Goal: Task Accomplishment & Management: Complete application form

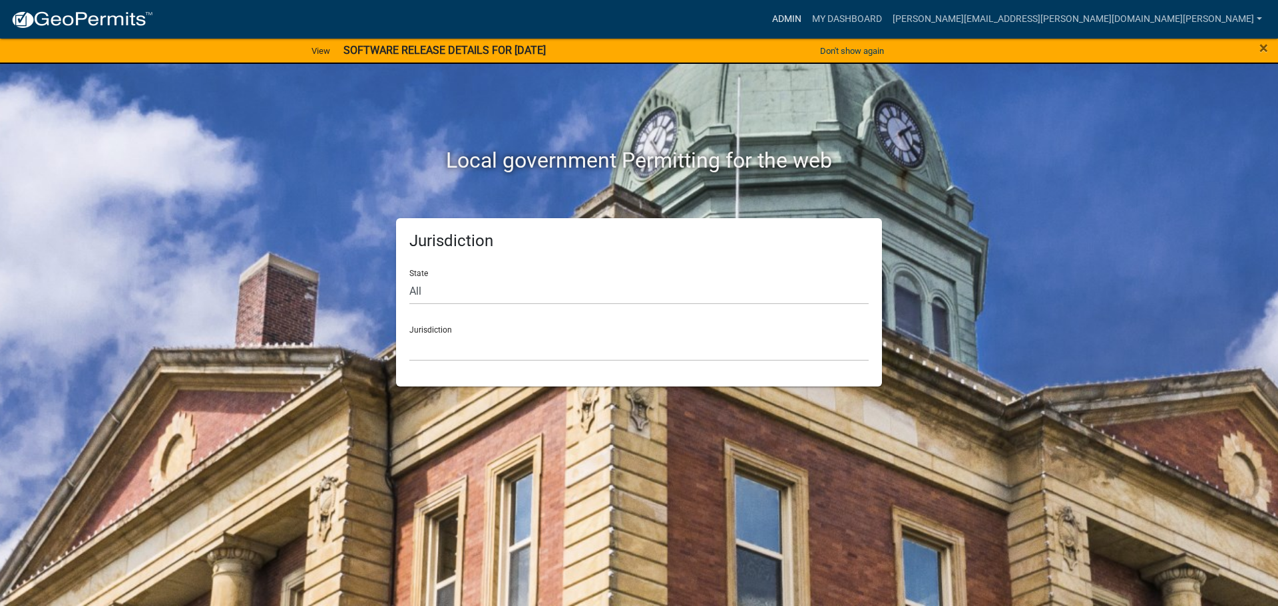
click at [807, 19] on link "Admin" at bounding box center [787, 19] width 40 height 25
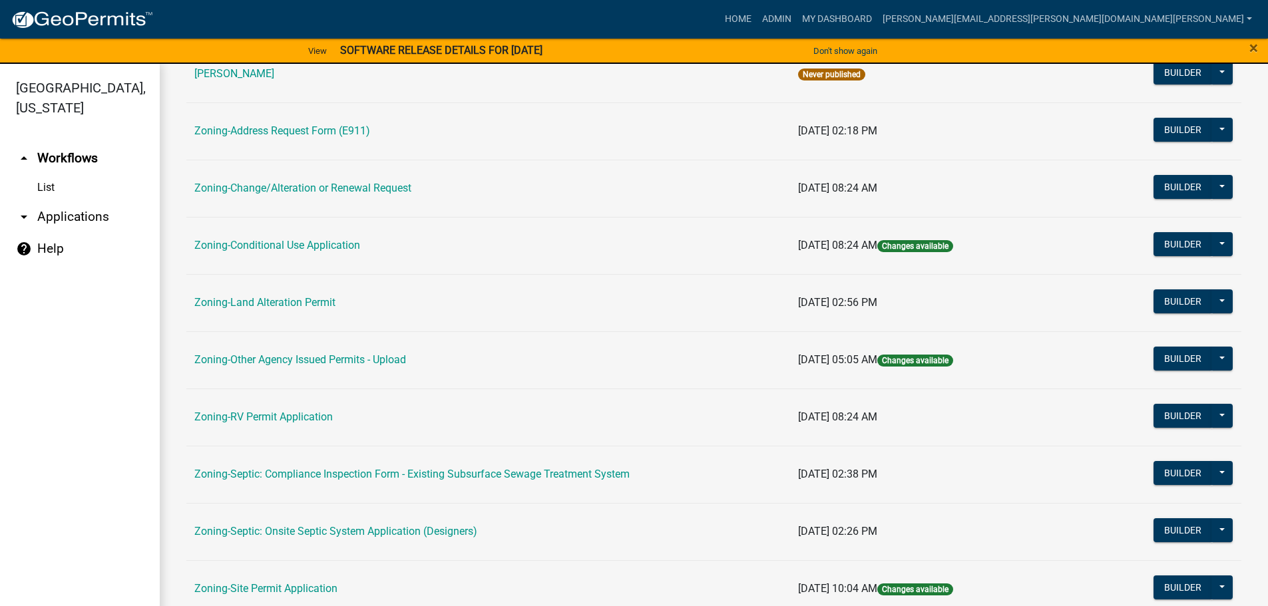
scroll to position [399, 0]
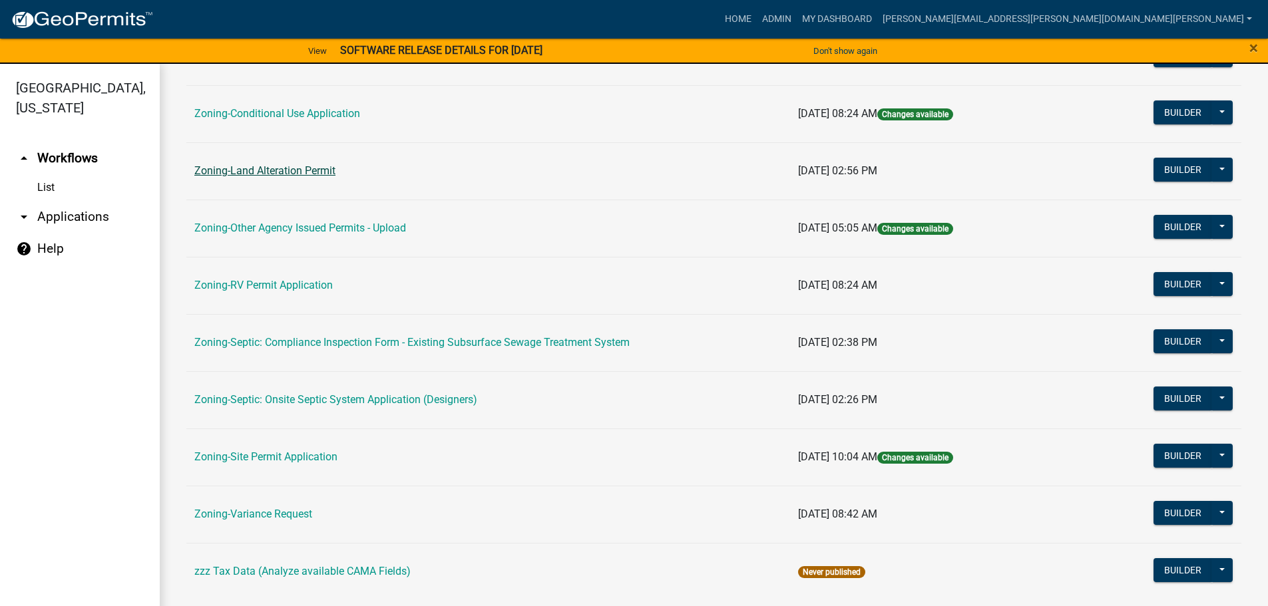
click at [272, 172] on link "Zoning-Land Alteration Permit" at bounding box center [264, 170] width 141 height 13
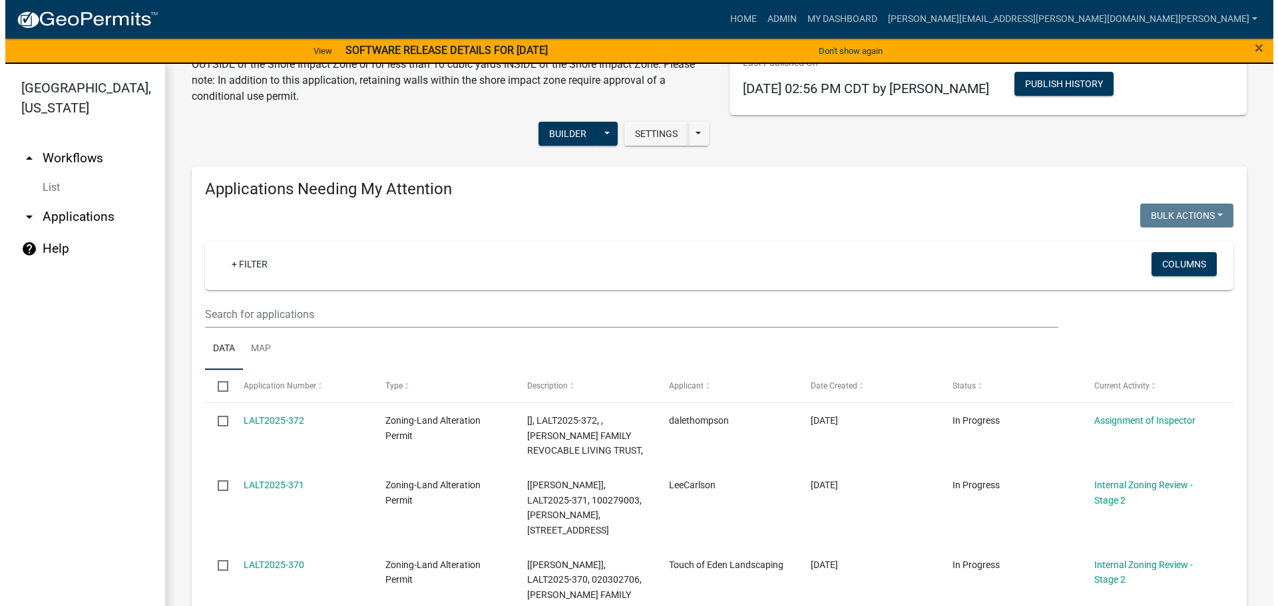
scroll to position [266, 0]
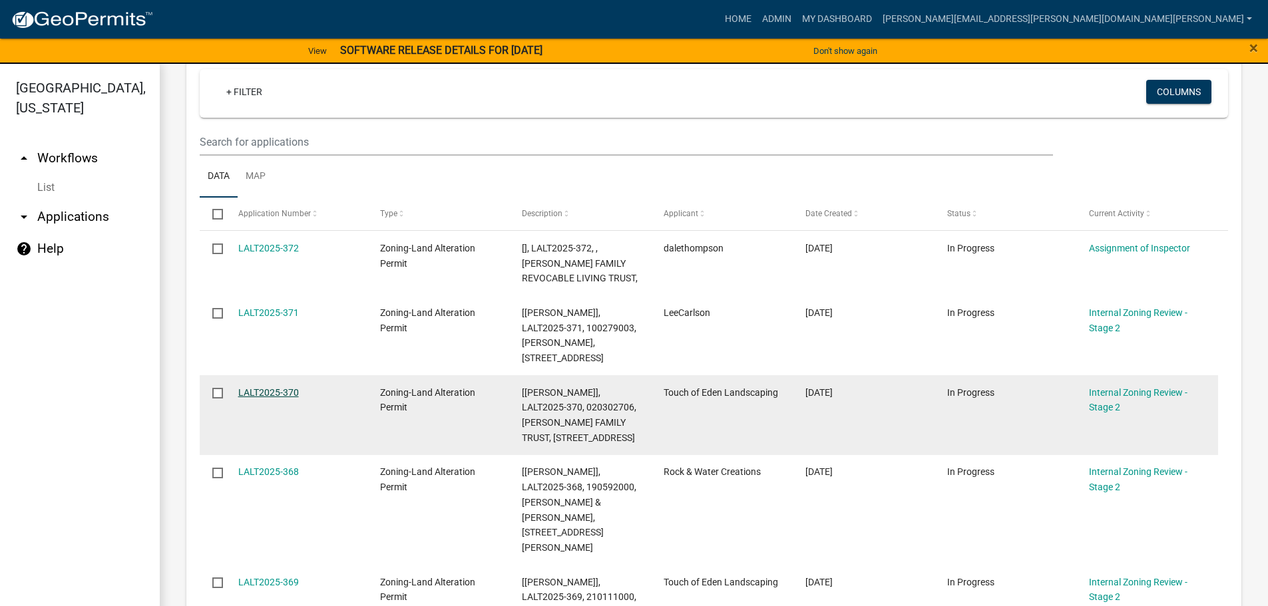
click at [288, 387] on link "LALT2025-370" at bounding box center [268, 392] width 61 height 11
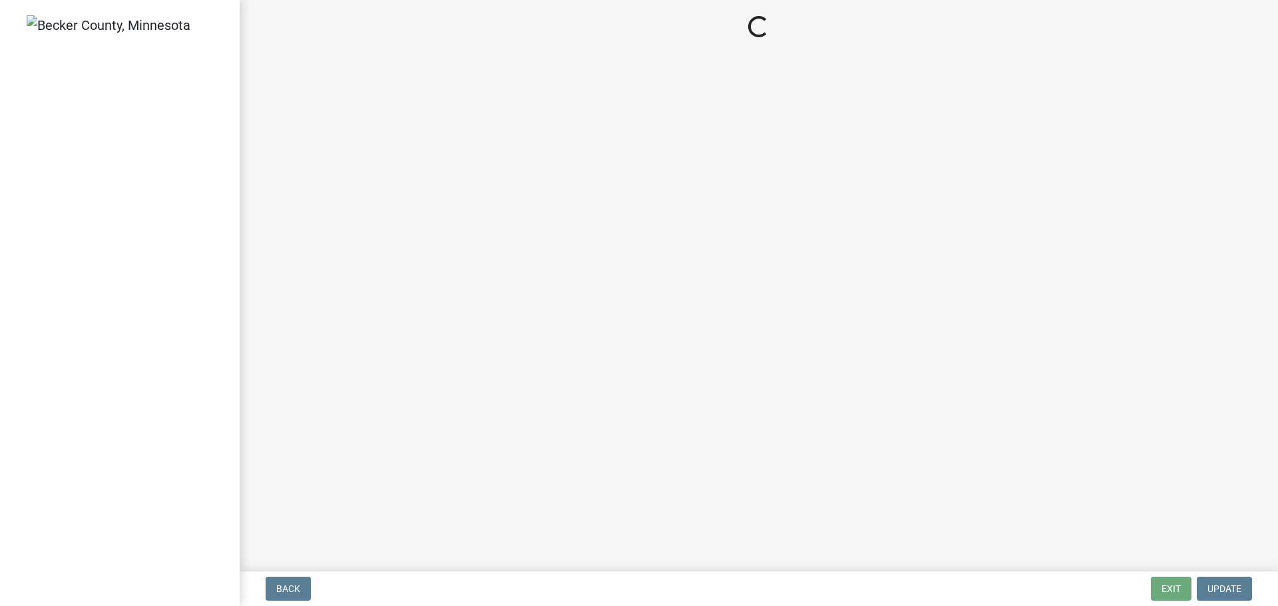
select select "d6c7d689-2a59-4338-9af6-06b0740d40b6"
select select "ebd8400e-d8d5-49f8-911f-e671eb76408a"
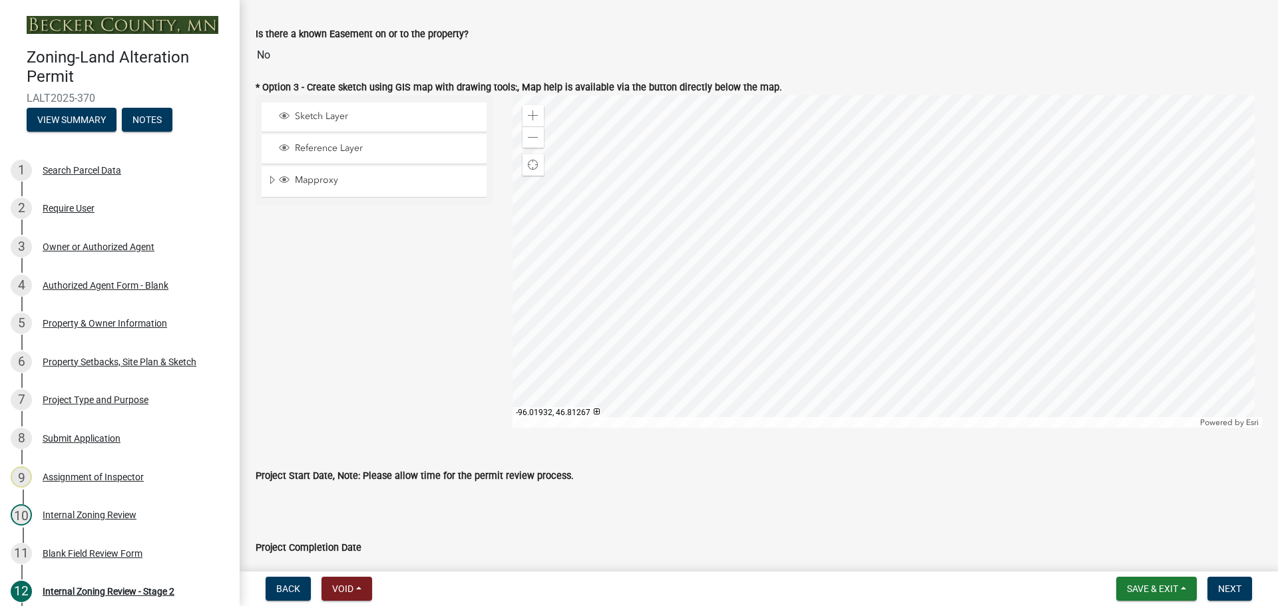
scroll to position [532, 0]
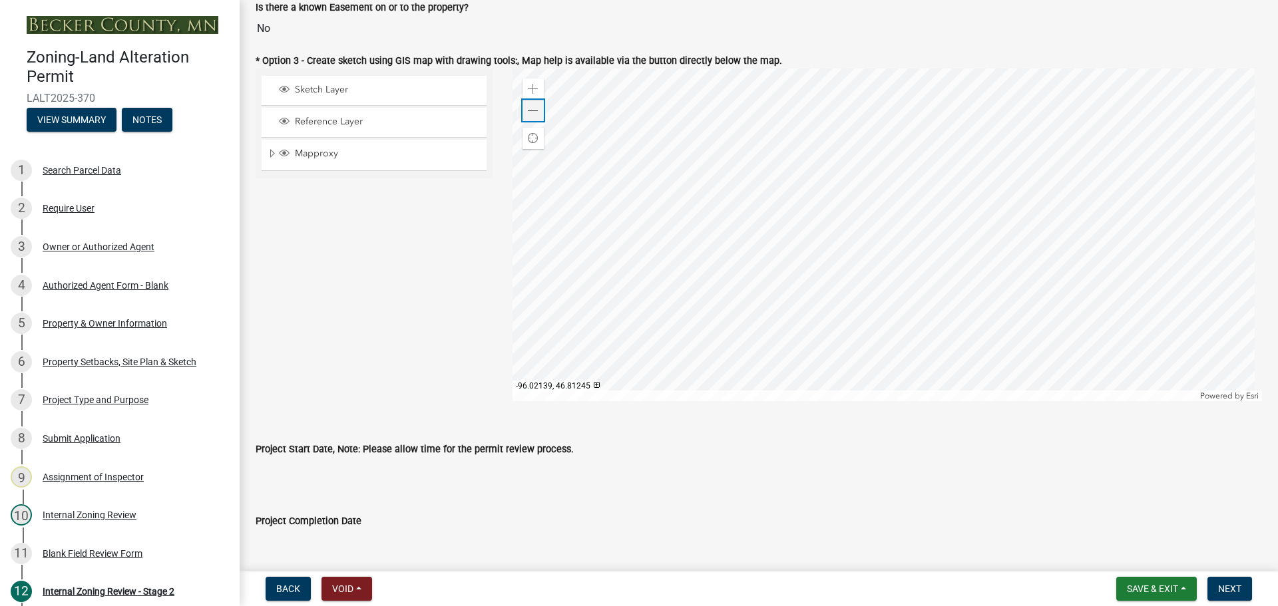
click at [534, 113] on span at bounding box center [533, 111] width 11 height 11
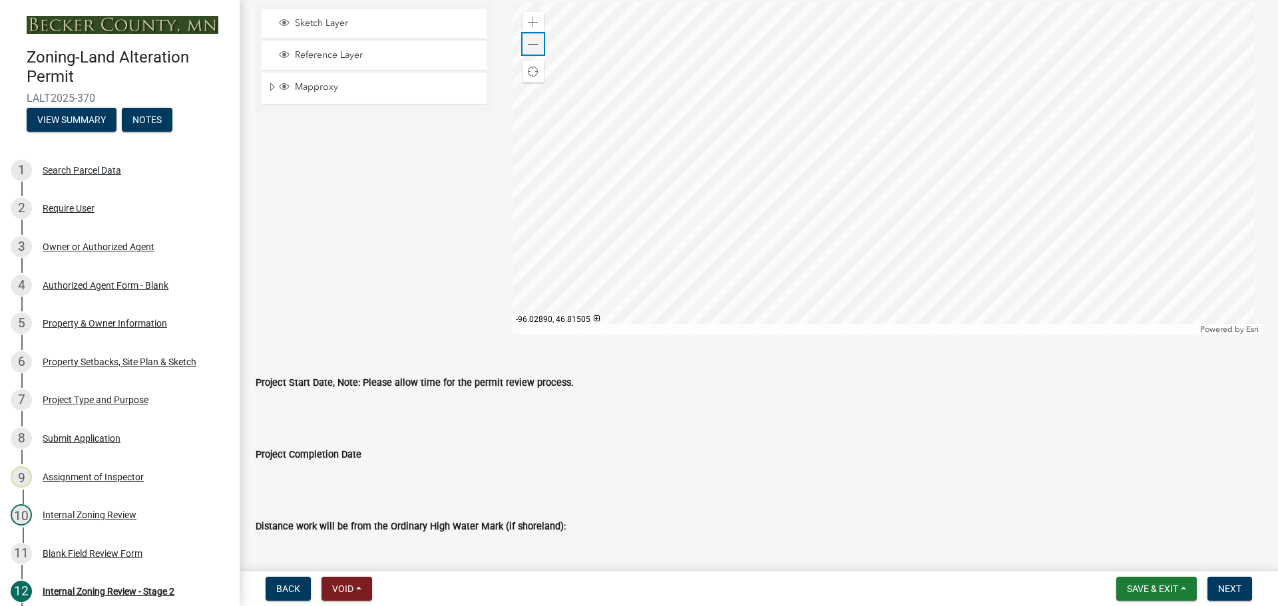
click at [528, 43] on span at bounding box center [533, 44] width 11 height 11
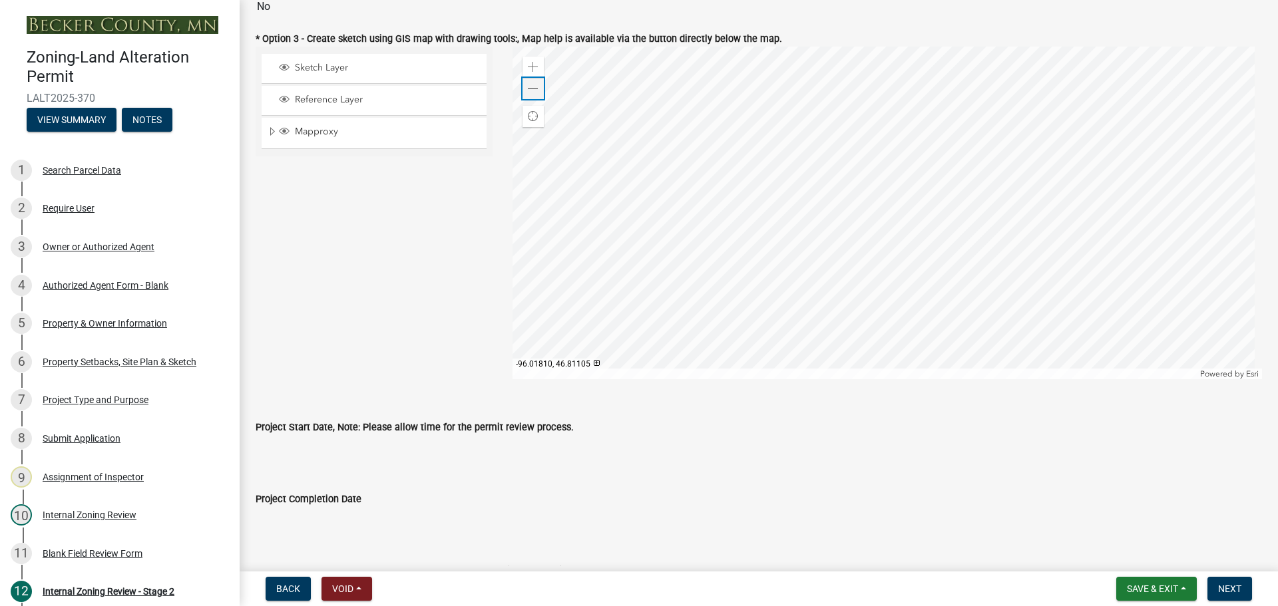
scroll to position [532, 0]
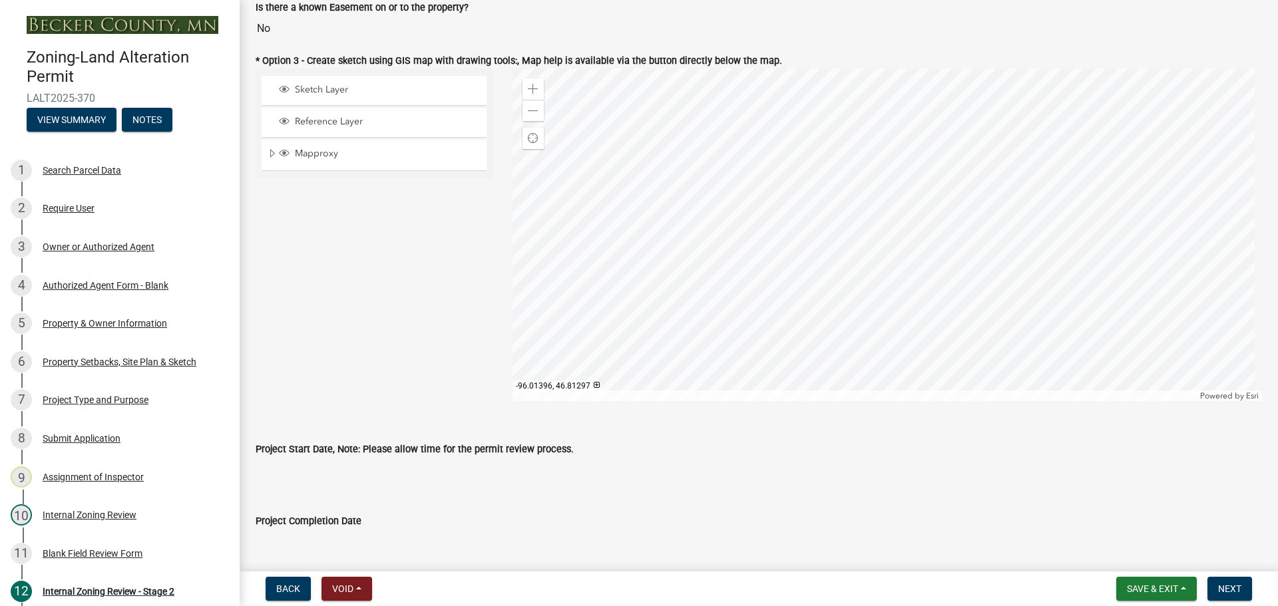
click at [967, 221] on div at bounding box center [887, 235] width 750 height 333
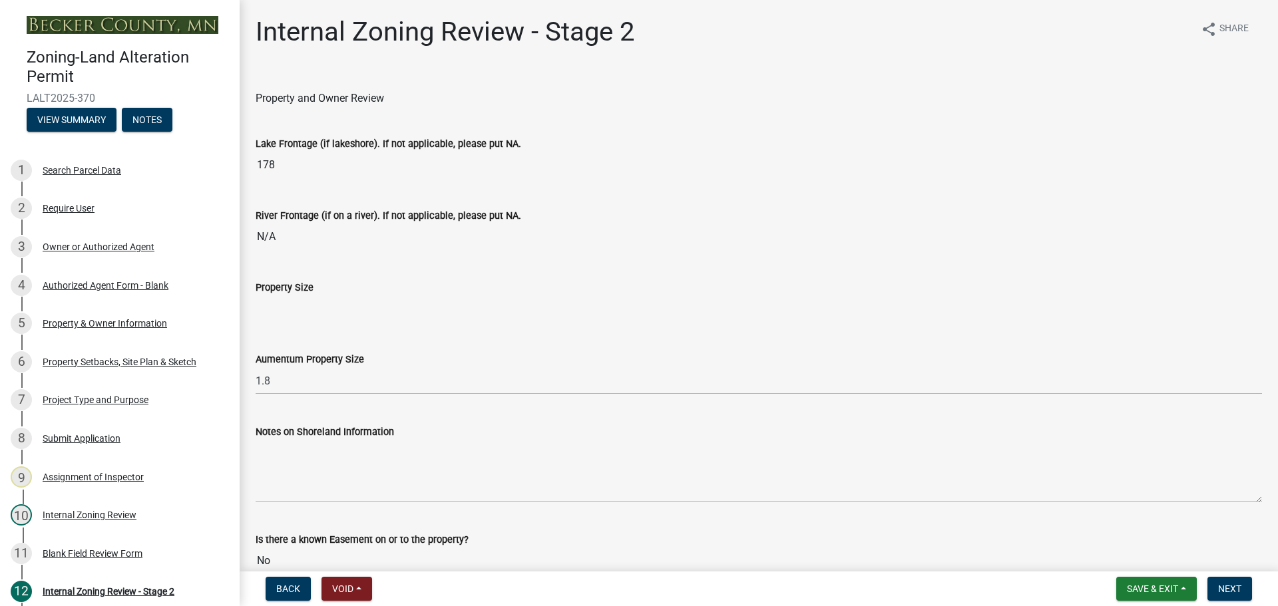
scroll to position [333, 0]
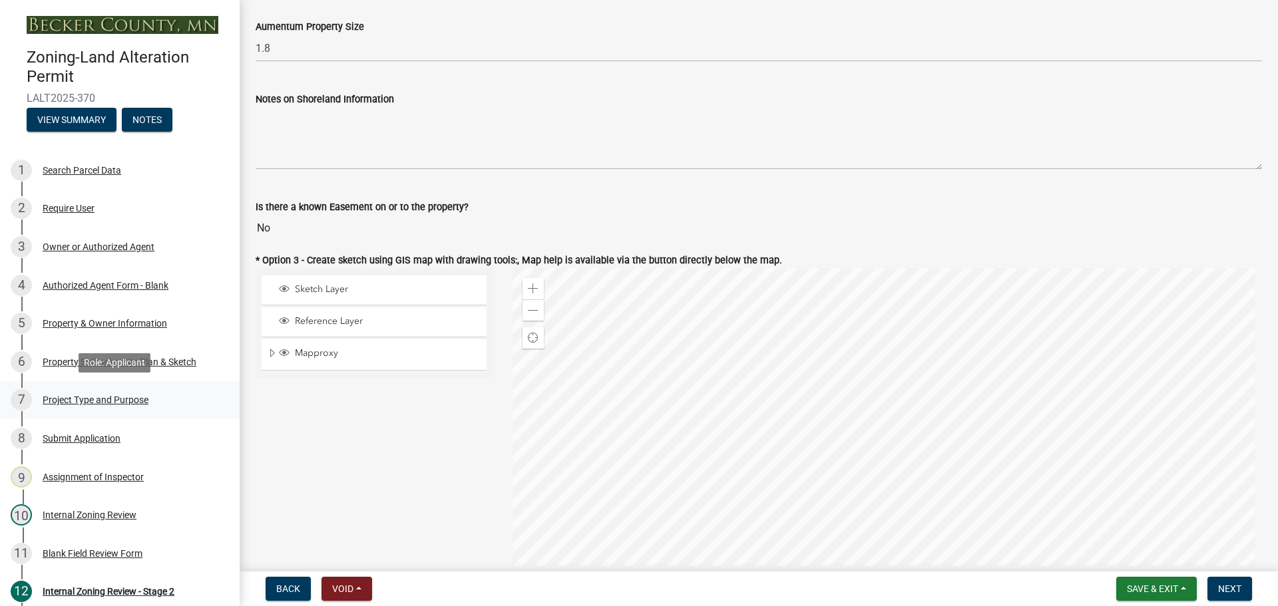
click at [119, 397] on div "Project Type and Purpose" at bounding box center [96, 399] width 106 height 9
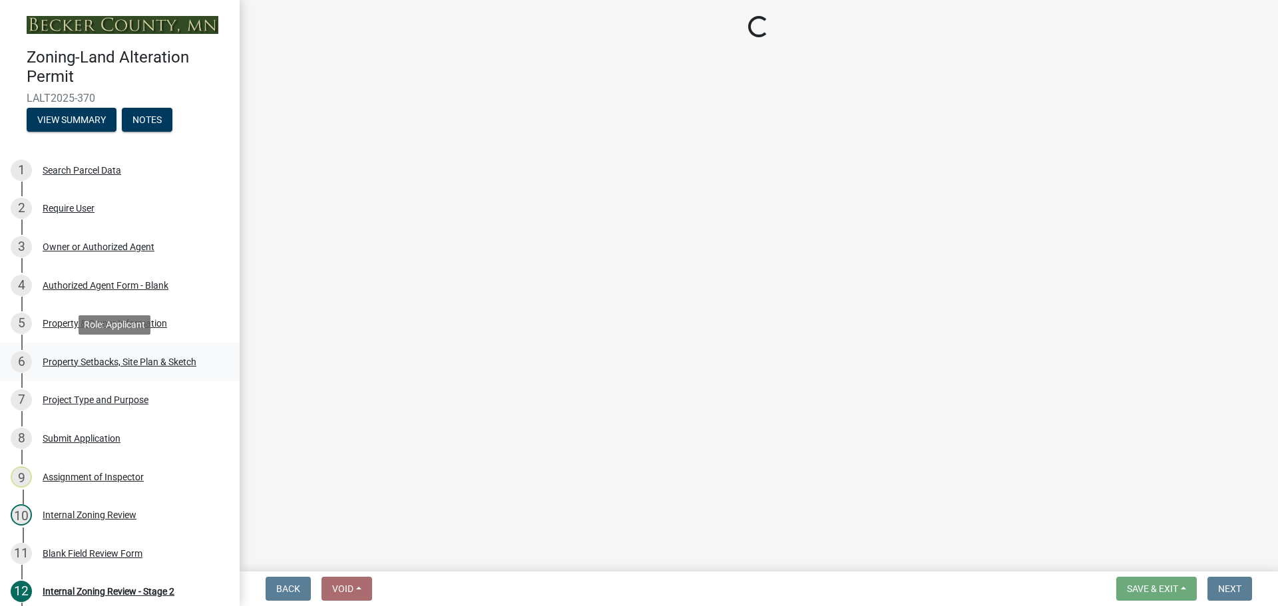
select select "b4264a6f-2953-43c7-8ea4-b1fbf8df3fde"
select select "3a854355-afb0-4d06-8940-354536b01f5c"
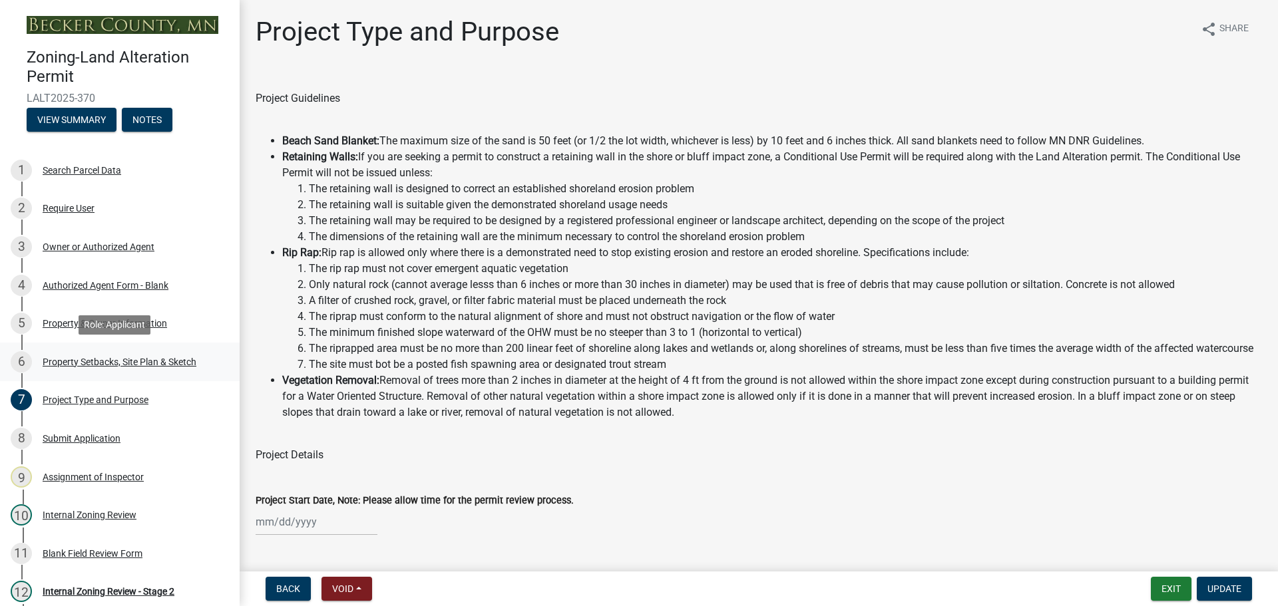
click at [83, 357] on div "Property Setbacks, Site Plan & Sketch" at bounding box center [120, 361] width 154 height 9
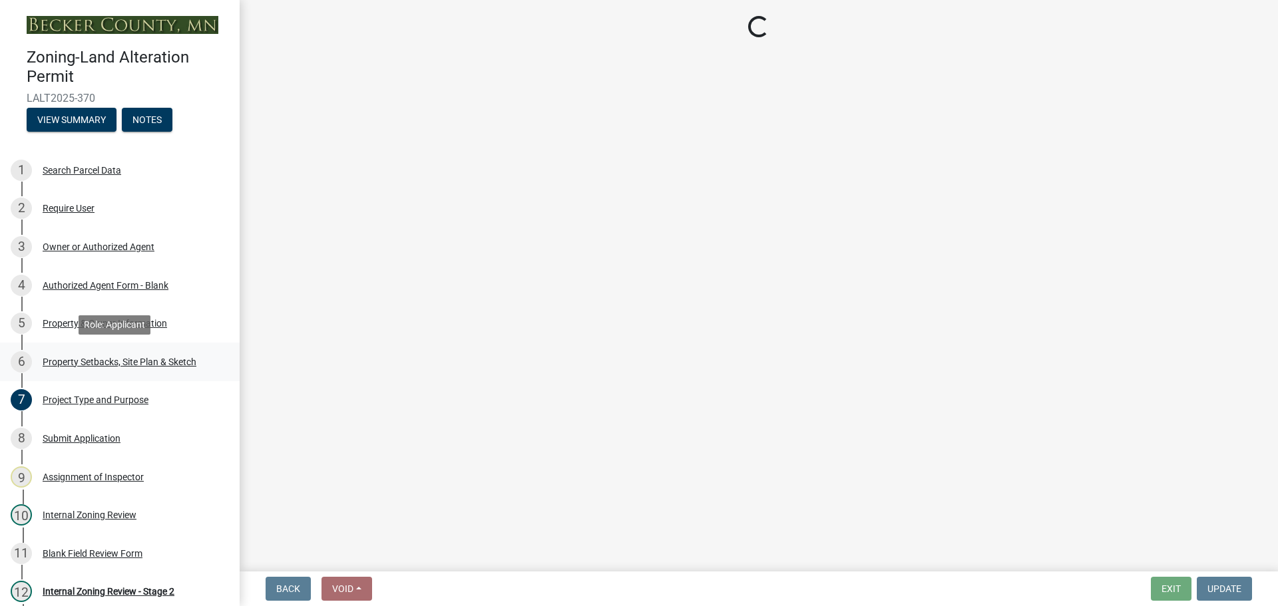
select select "023fca83-4df2-42b9-94ed-3498437255e1"
select select "84ece663-5328-4739-b2f5-2b1393f0600c"
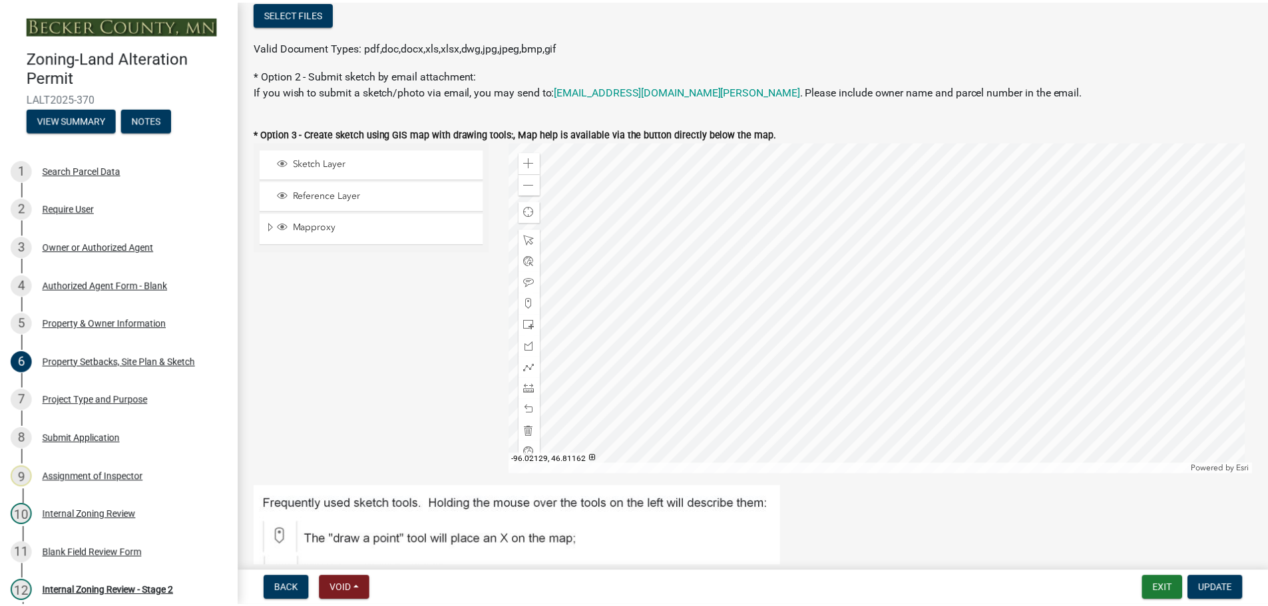
scroll to position [520, 0]
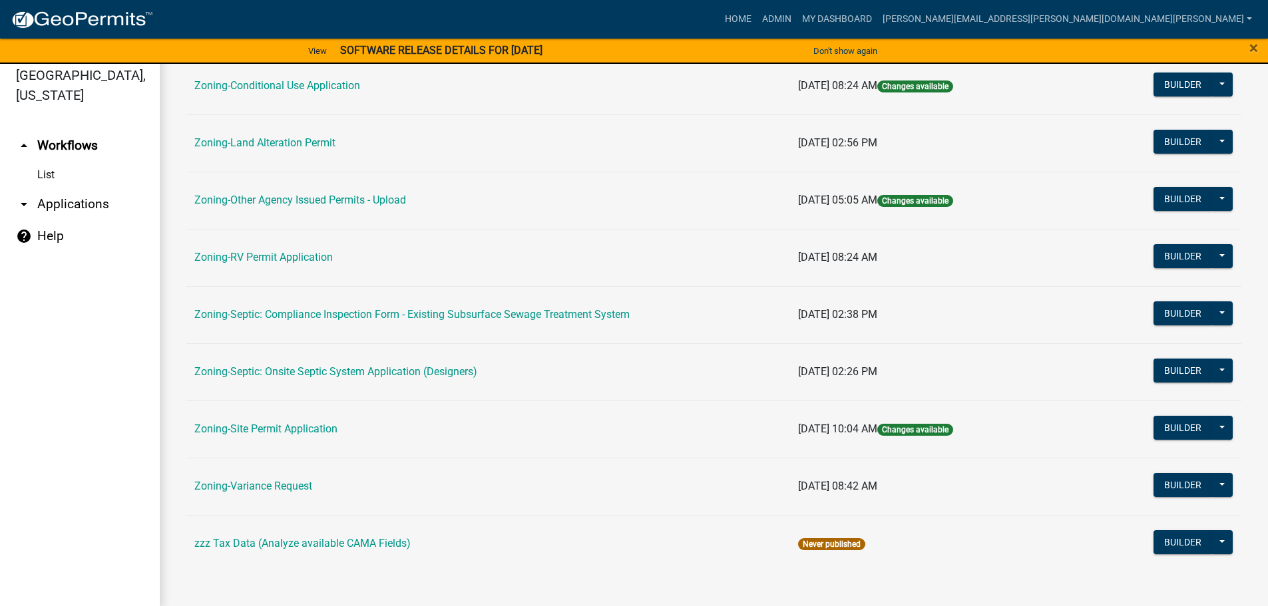
scroll to position [16, 0]
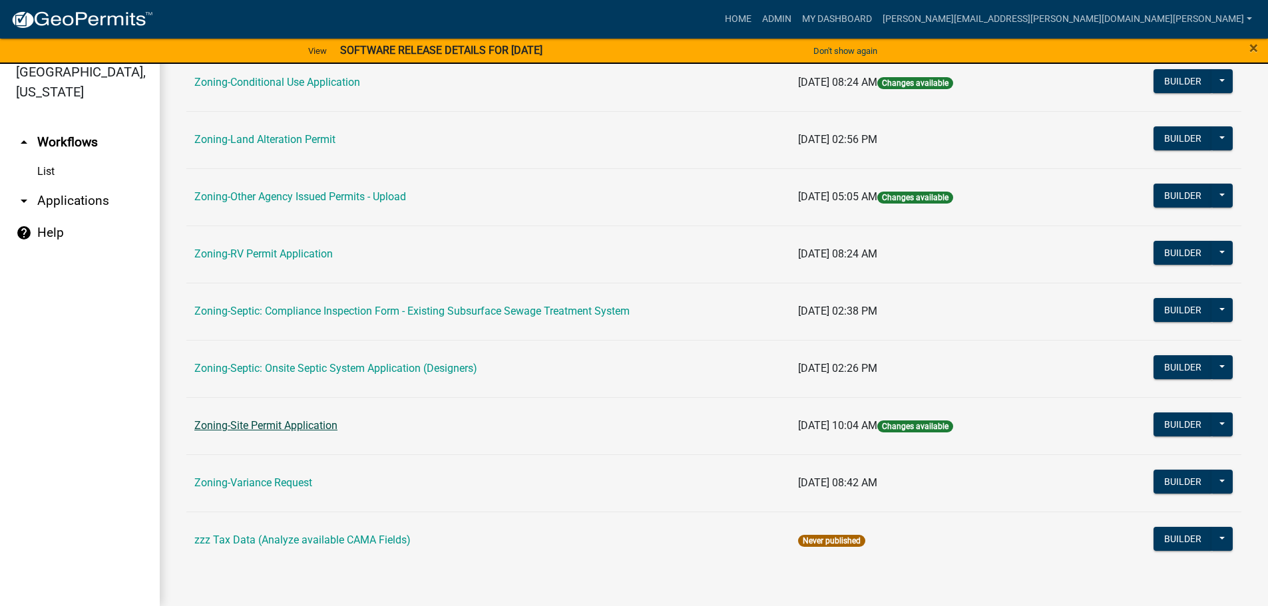
click at [305, 423] on link "Zoning-Site Permit Application" at bounding box center [265, 425] width 143 height 13
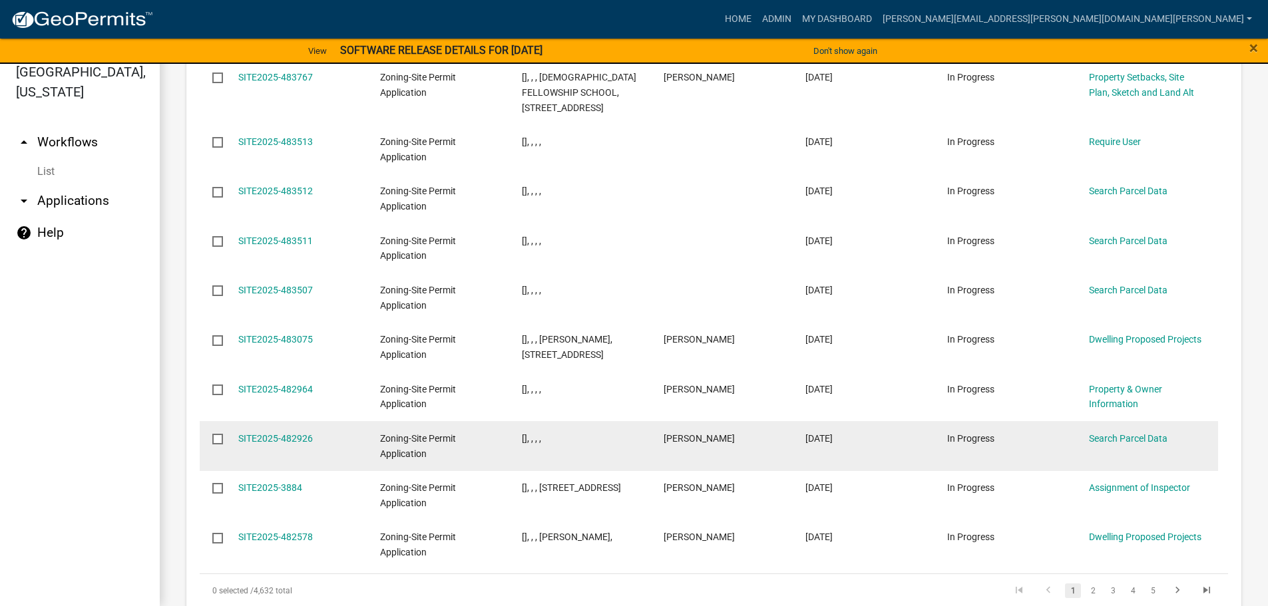
scroll to position [1580, 0]
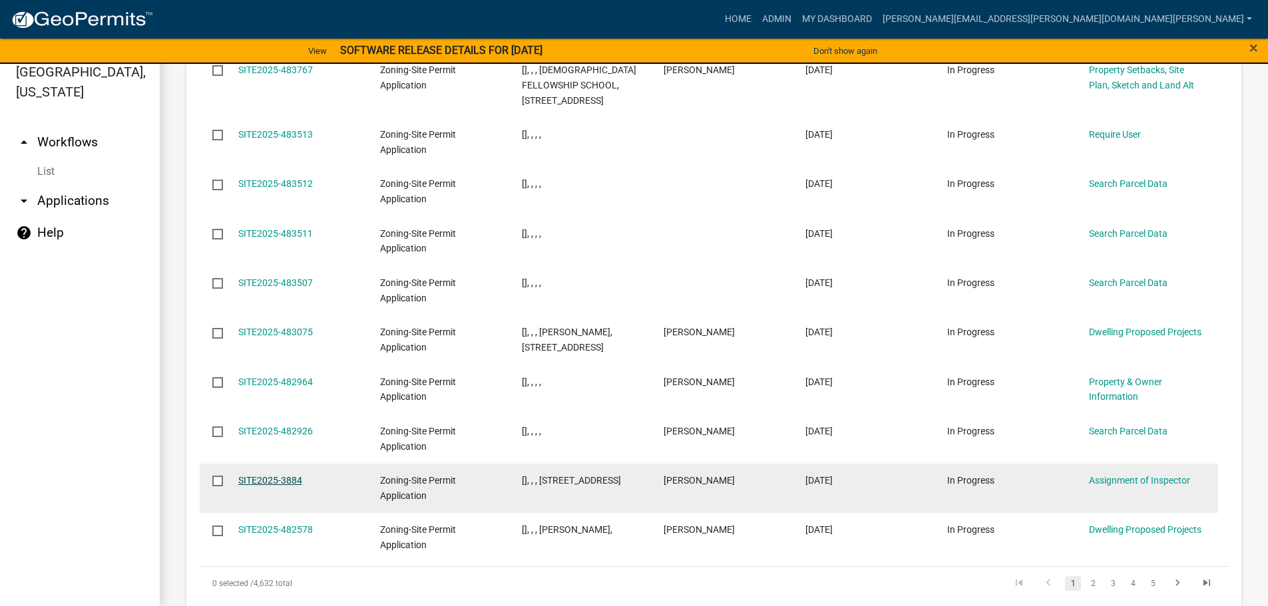
click at [273, 475] on link "SITE2025-3884" at bounding box center [270, 480] width 64 height 11
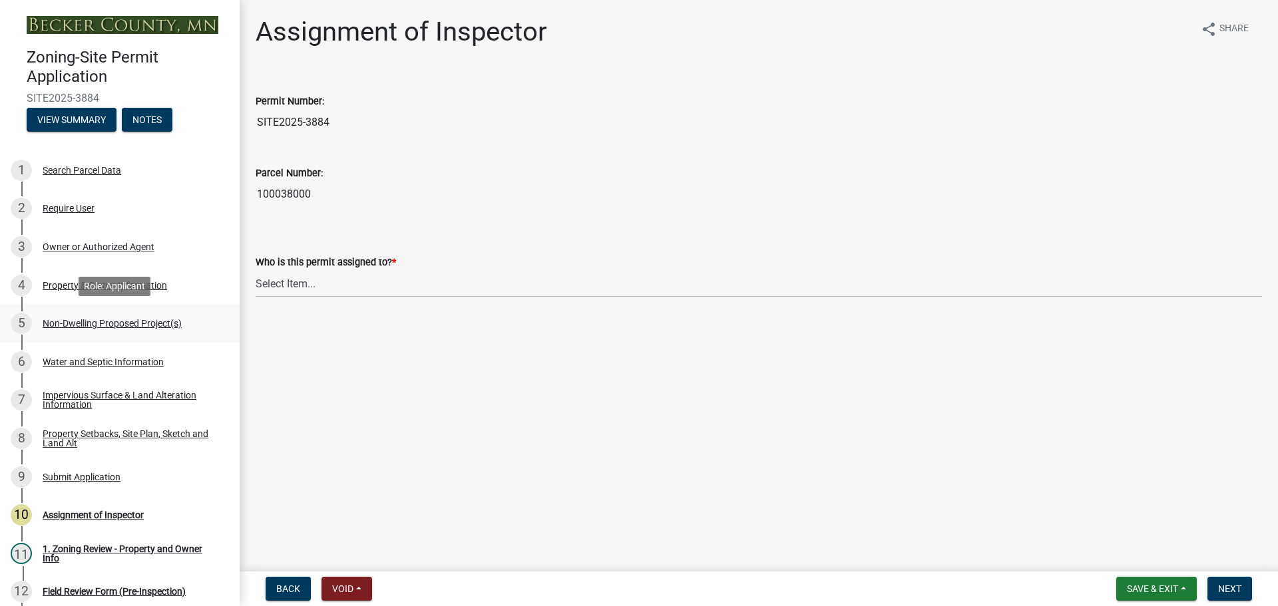
click at [65, 319] on div "Non-Dwelling Proposed Project(s)" at bounding box center [112, 323] width 139 height 9
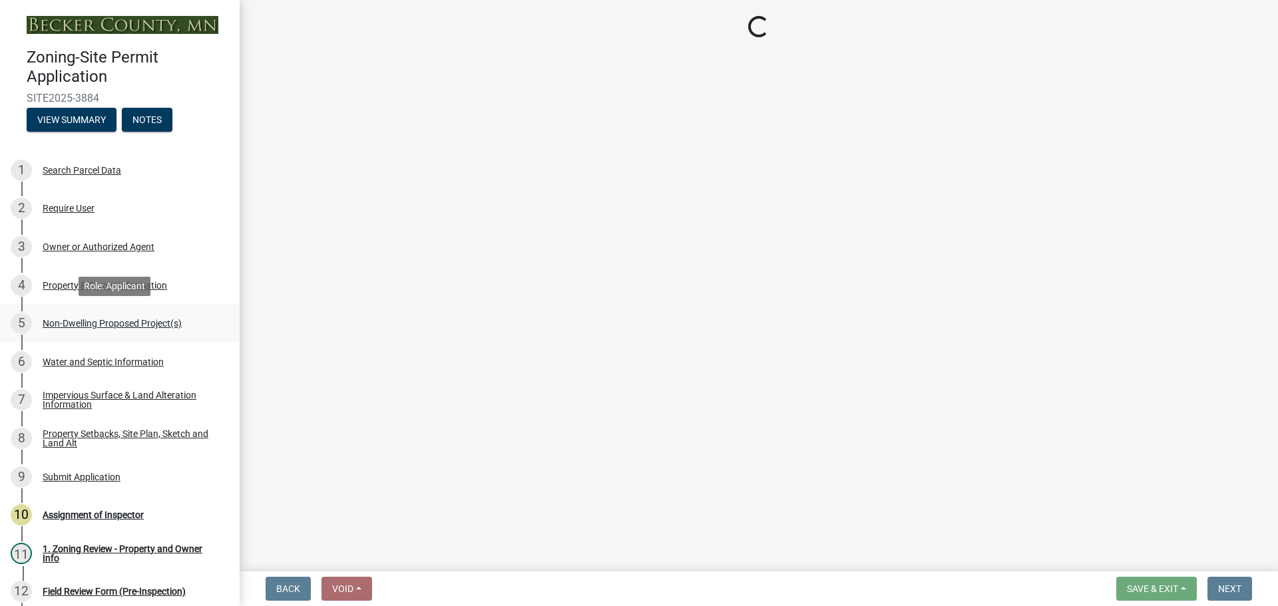
select select "6ced1b54-2913-4dbf-9776-23baa6524e46"
select select "3a2d96d3-fd69-4ed9-bae4-7a5aa03a7e58"
select select "6094bfe3-a997-46d7-8224-ceb3abf7e49e"
select select "ae391dbd-f41d-43ca-bdf1-092bd9136923"
select select "258cbdbc-8629-455d-9fed-6a57bf82144e"
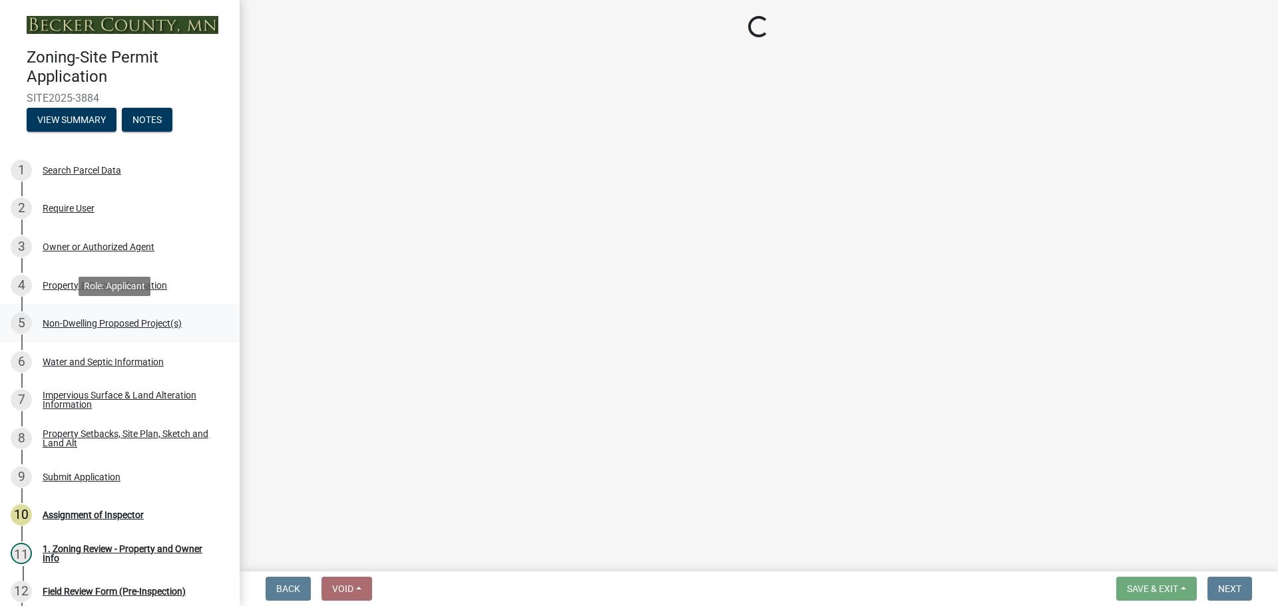
select select "a9a8393f-3c28-47b8-b6d9-84c94641c3fc"
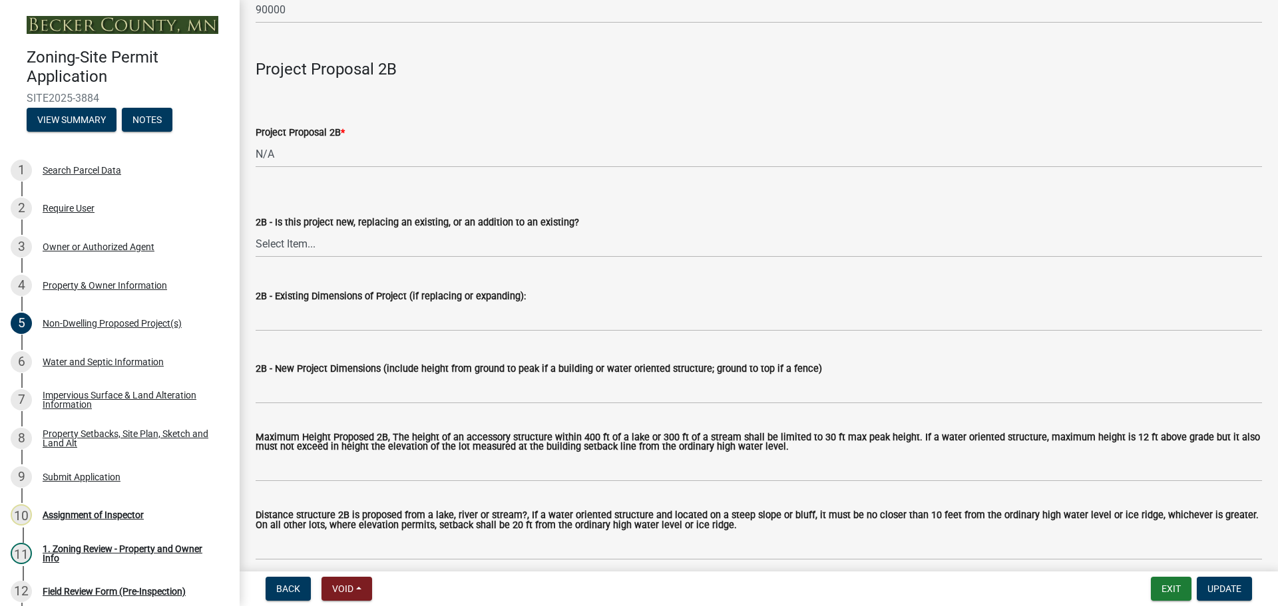
scroll to position [1065, 0]
click at [103, 358] on div "Water and Septic Information" at bounding box center [103, 361] width 121 height 9
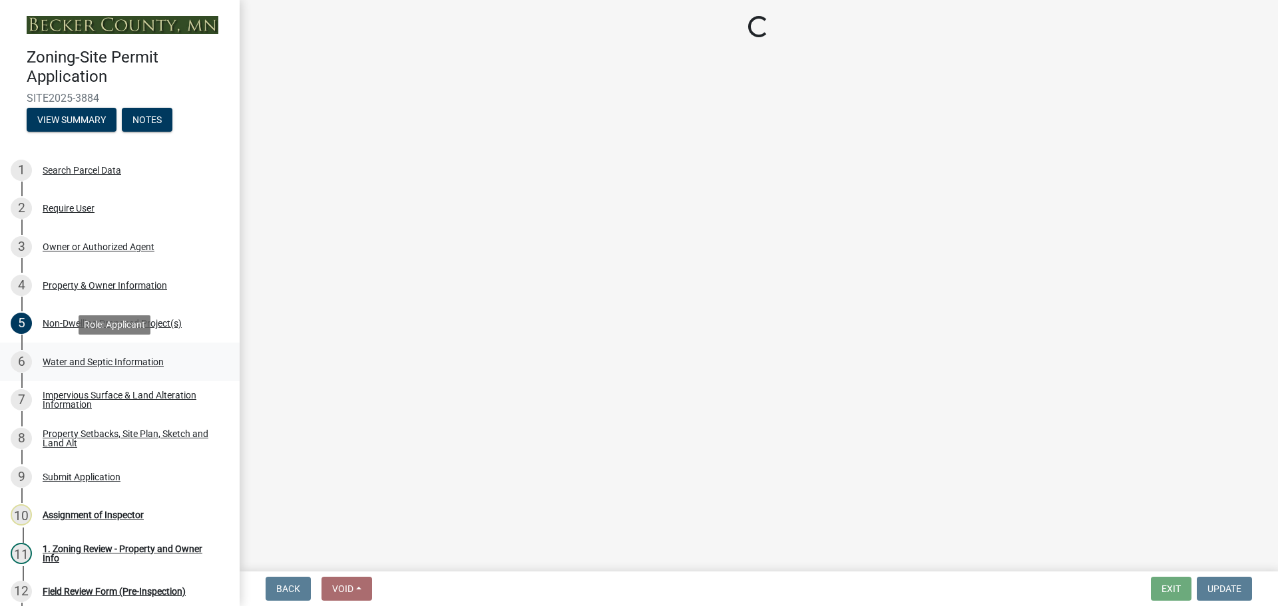
scroll to position [0, 0]
select select "36c179e4-d9bc-4e26-9fa7-a2562bd8114c"
select select "a01a1fb1-1490-43e2-af36-29ac4cf5629f"
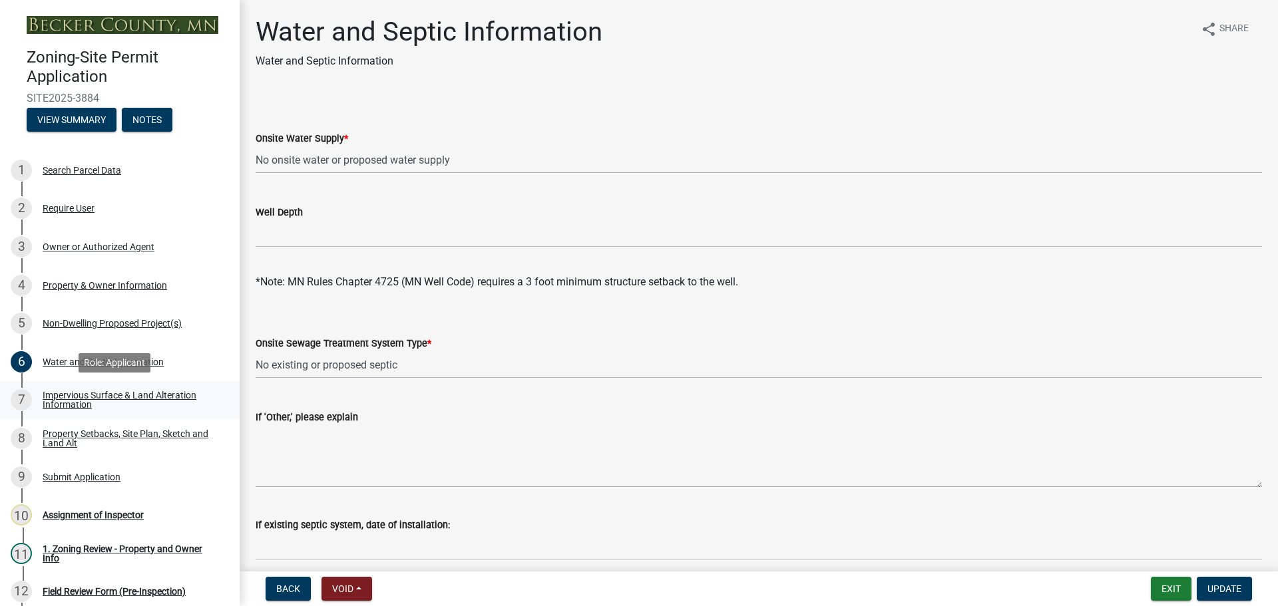
click at [96, 395] on div "Impervious Surface & Land Alteration Information" at bounding box center [131, 400] width 176 height 19
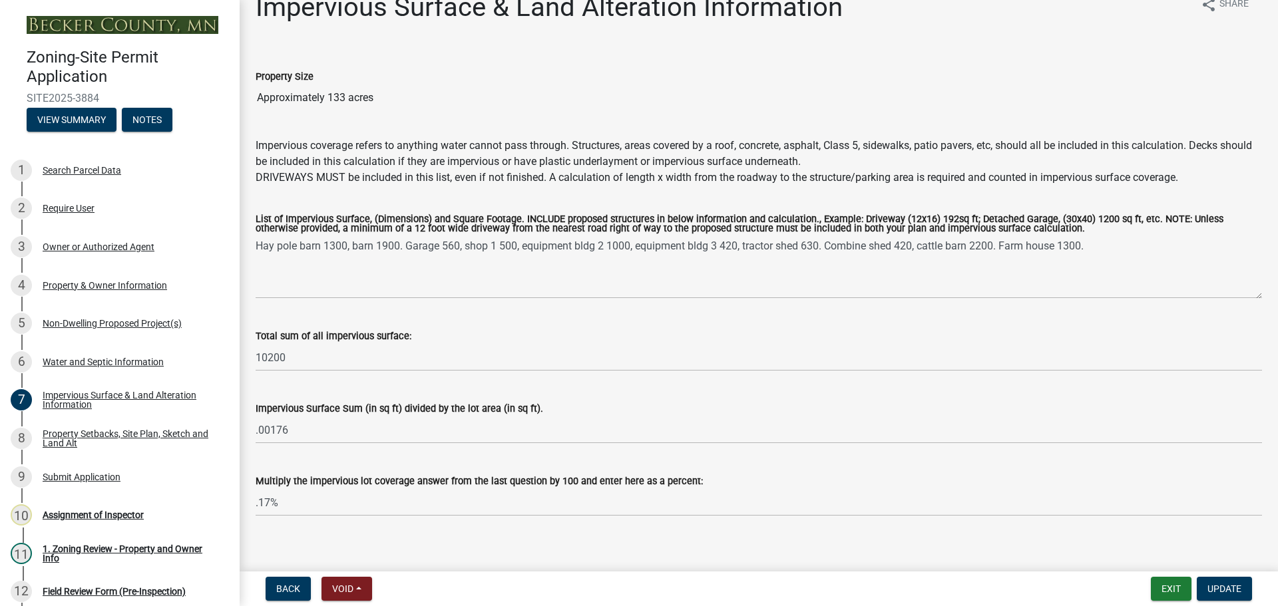
scroll to position [38, 0]
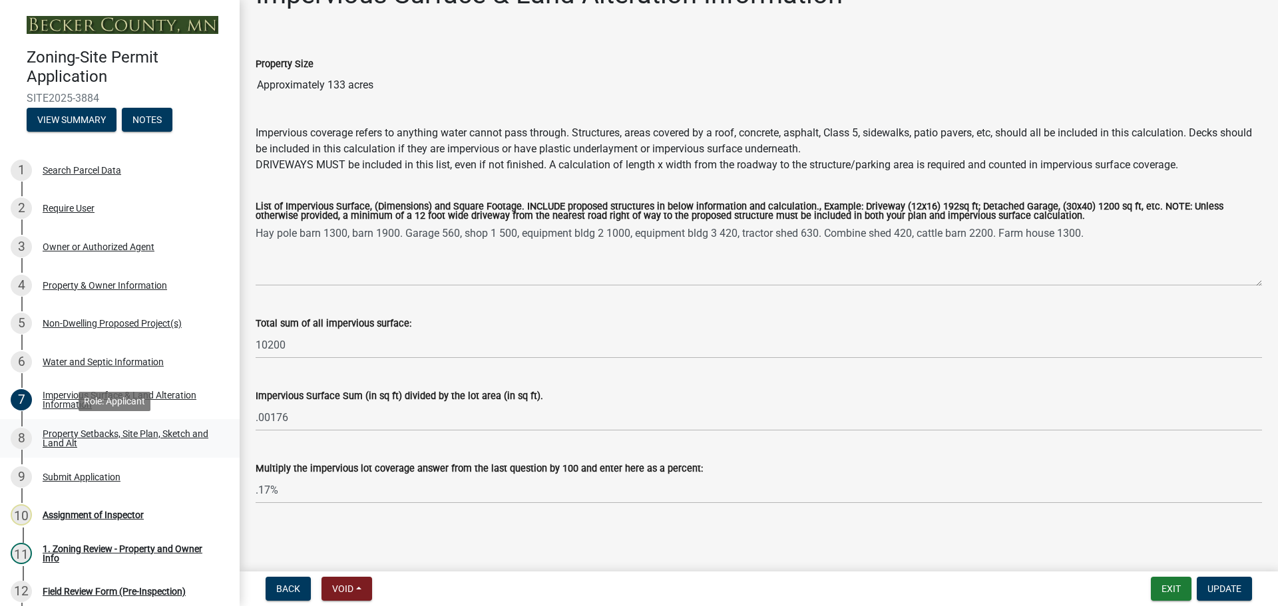
click at [99, 427] on link "8 Property Setbacks, Site Plan, Sketch and Land Alt" at bounding box center [120, 438] width 240 height 39
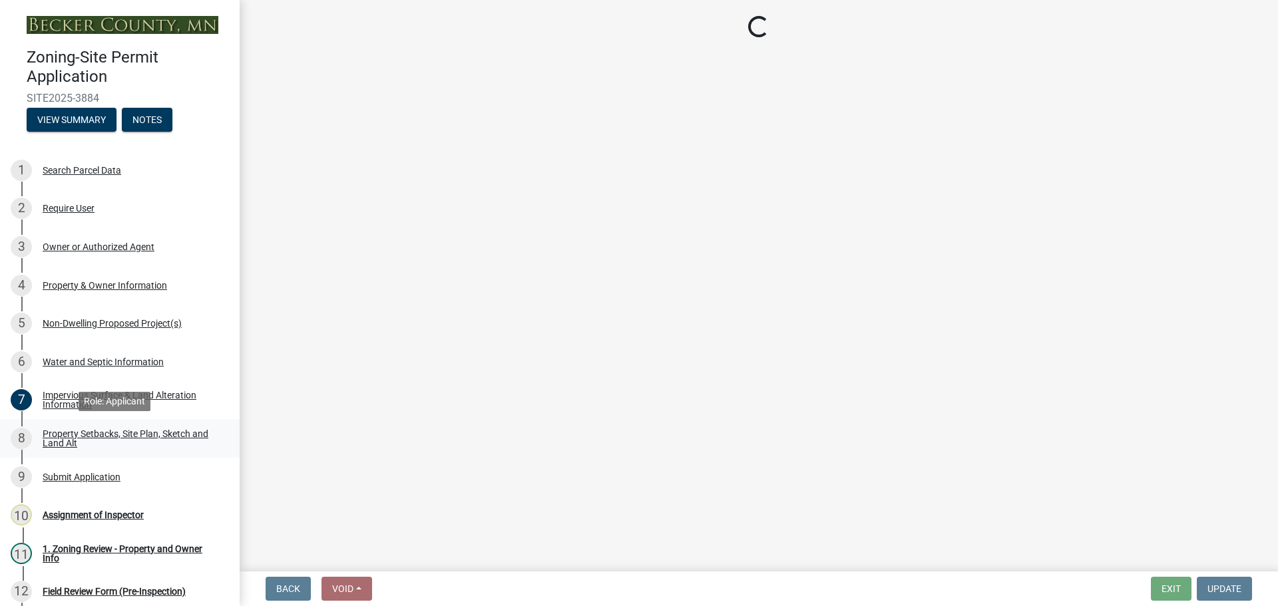
scroll to position [0, 0]
select select "bc359128-44fe-43a6-b559-d4174f4d38cf"
select select "b827d36a-50e8-40dd-aeaa-a80d5c176b31"
select select "fd58f24c-a096-4195-863e-b494ea1fd324"
select select "12f785fb-c378-4b18-841c-21c73dc99083"
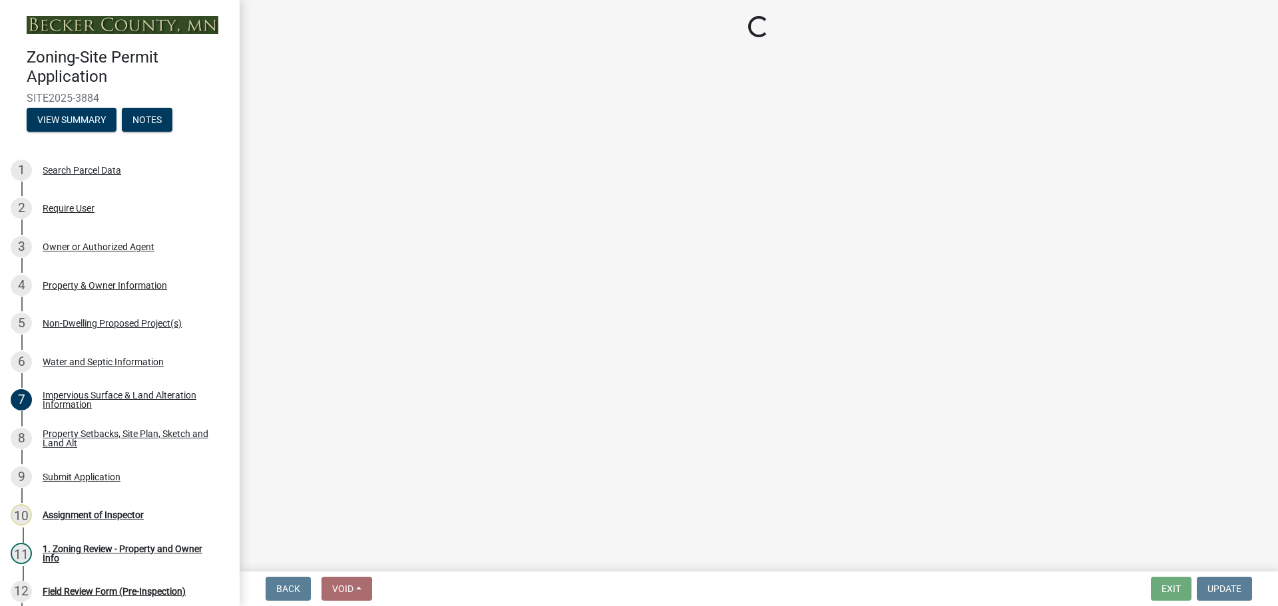
select select "12da6293-5841-4f5c-bd92-3658833964cd"
select select "27b2a8b4-abf6-463e-8c0c-7c5d2b4fe26f"
select select "5ad4ab64-b44e-481c-9000-9e5907aa74e1"
select select "a96800da-4e88-4c62-b1ff-2cd17f9e3346"
select select "c8b8ea71-7088-4e87-a493-7bc88cc2835b"
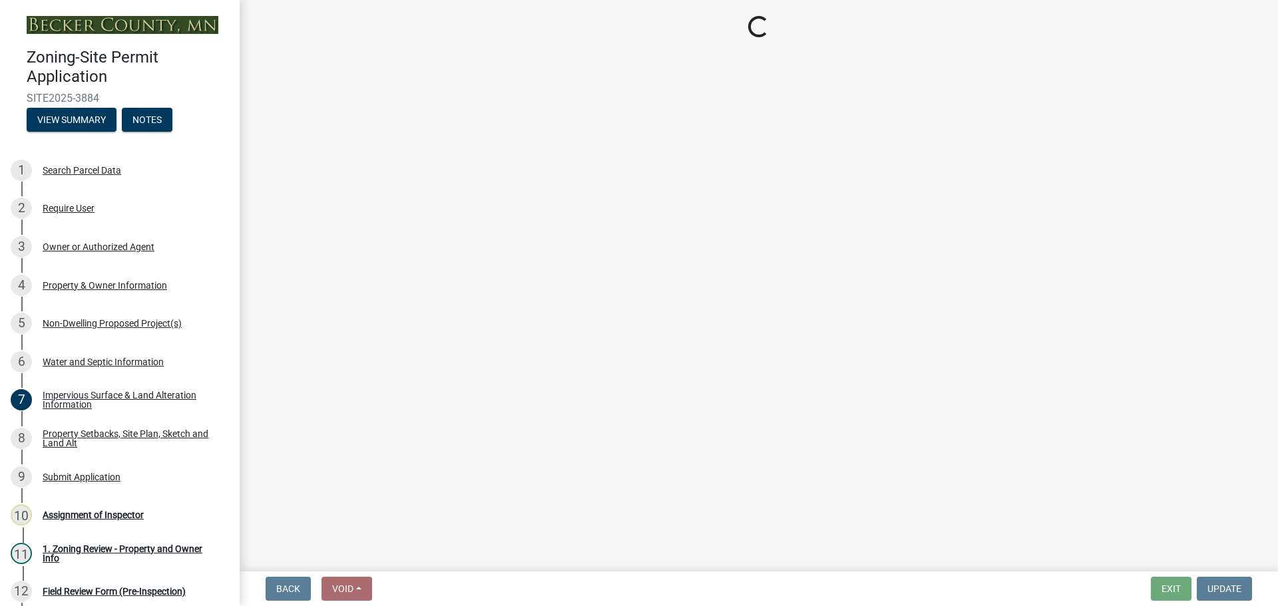
select select "a4ce8fad-3c47-4e2b-9375-28a8f2ee630b"
select select "4421853d-5e11-4b64-95ec-6c47066881cc"
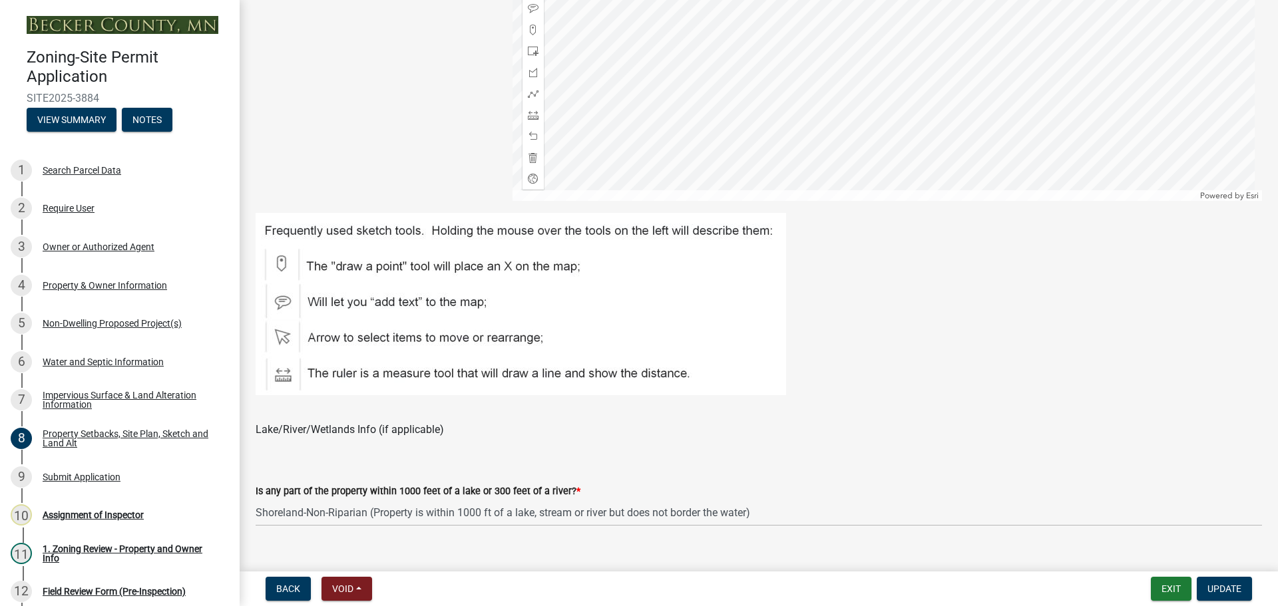
scroll to position [254, 0]
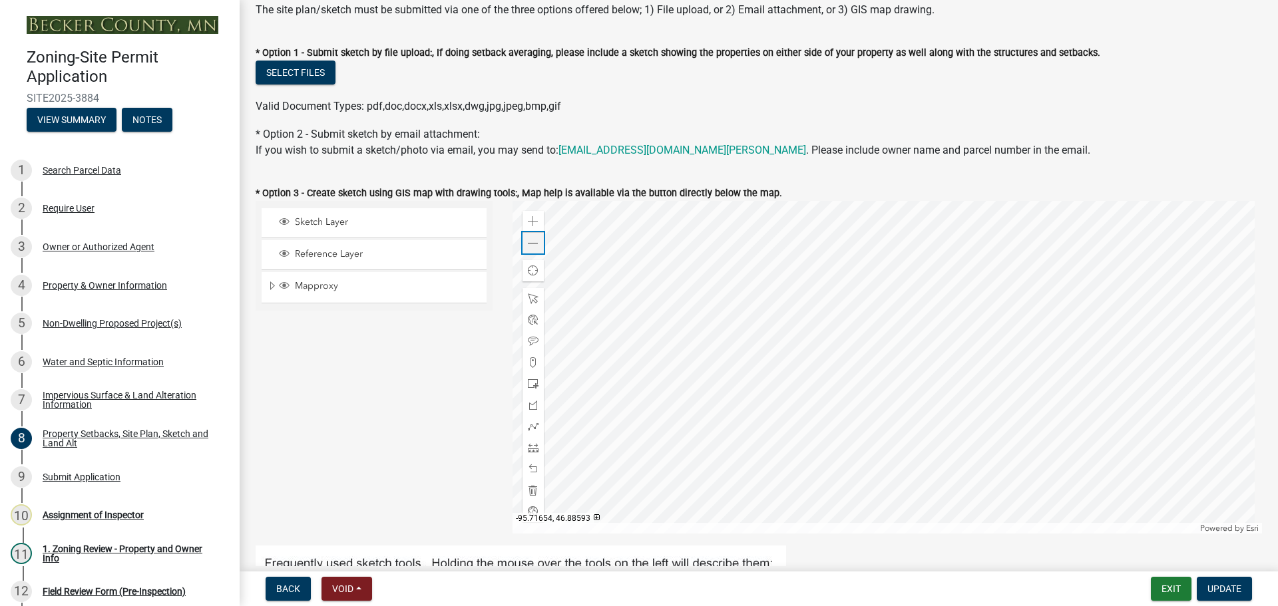
click at [535, 242] on span at bounding box center [533, 243] width 11 height 11
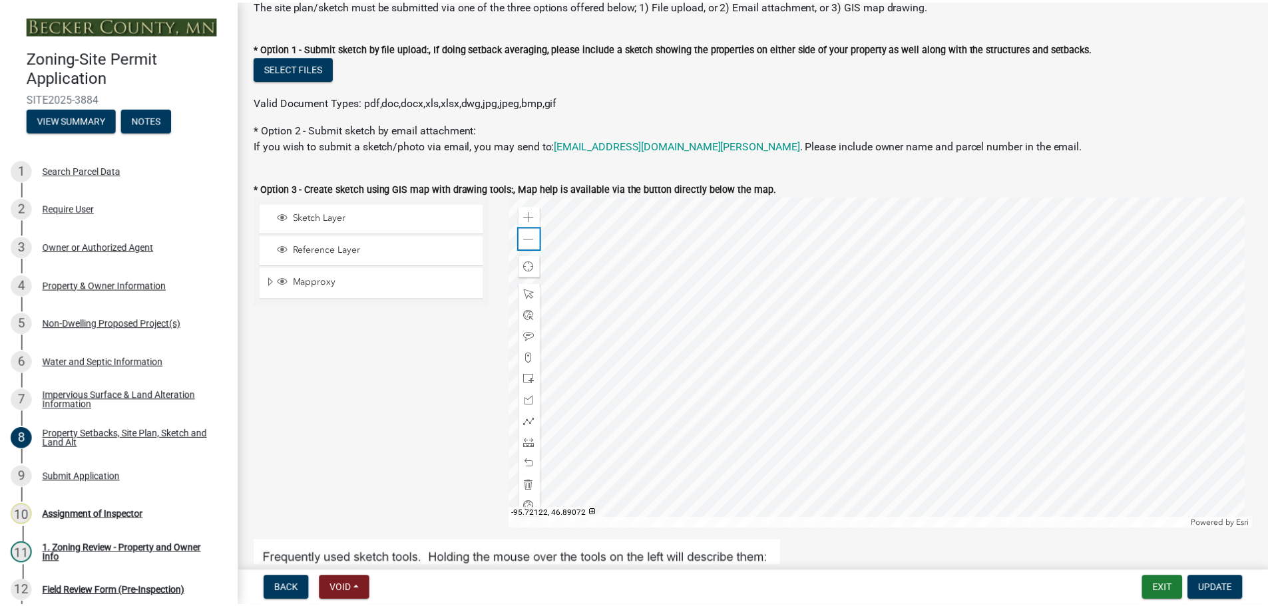
scroll to position [266, 0]
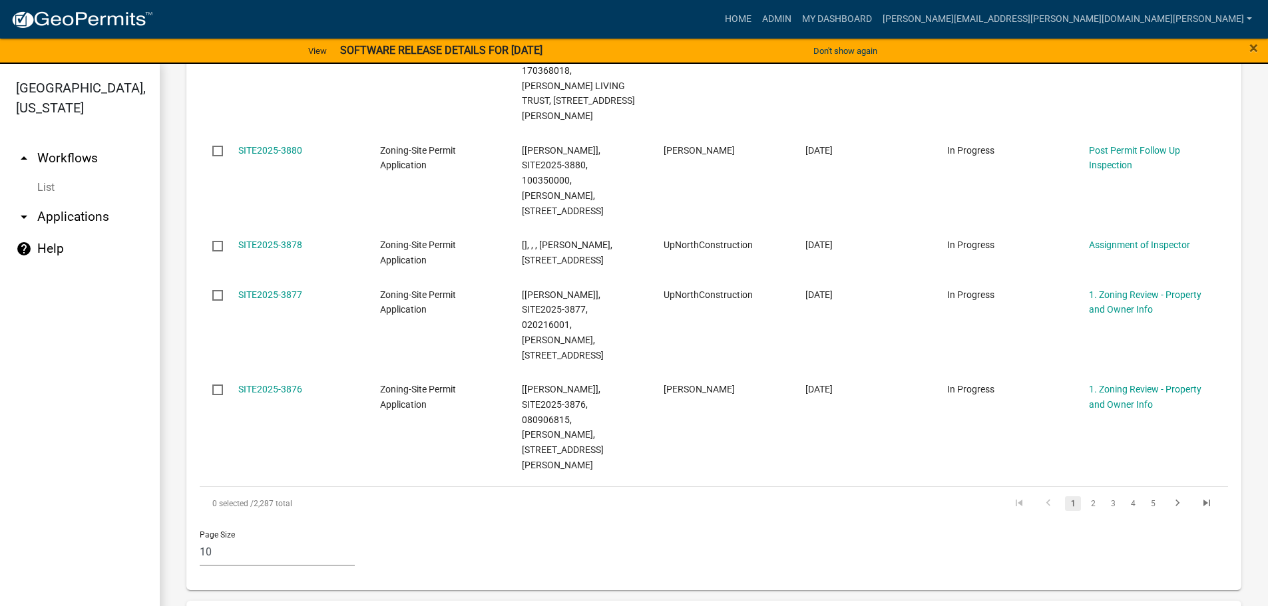
scroll to position [932, 0]
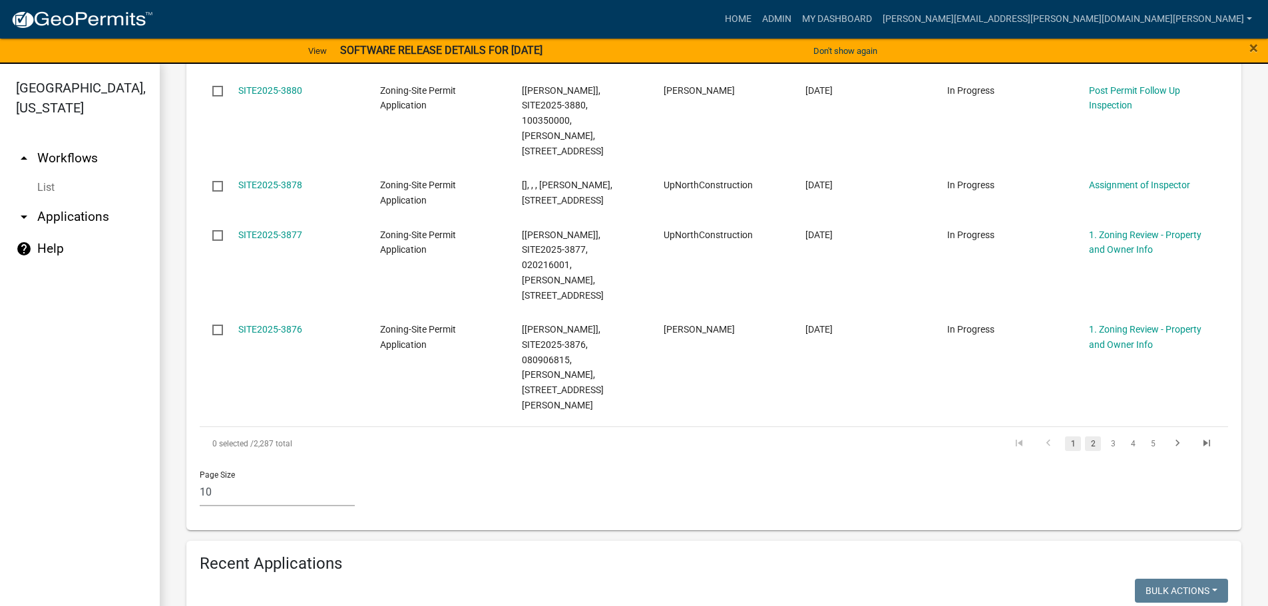
click at [1086, 437] on link "2" at bounding box center [1093, 444] width 16 height 15
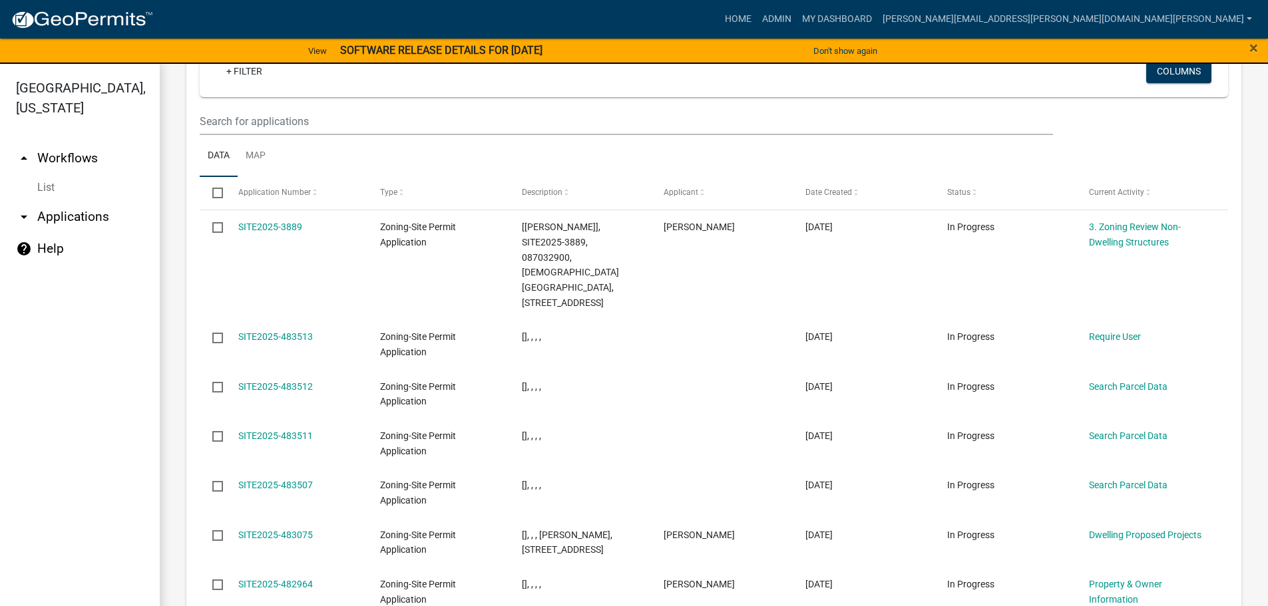
scroll to position [1686, 0]
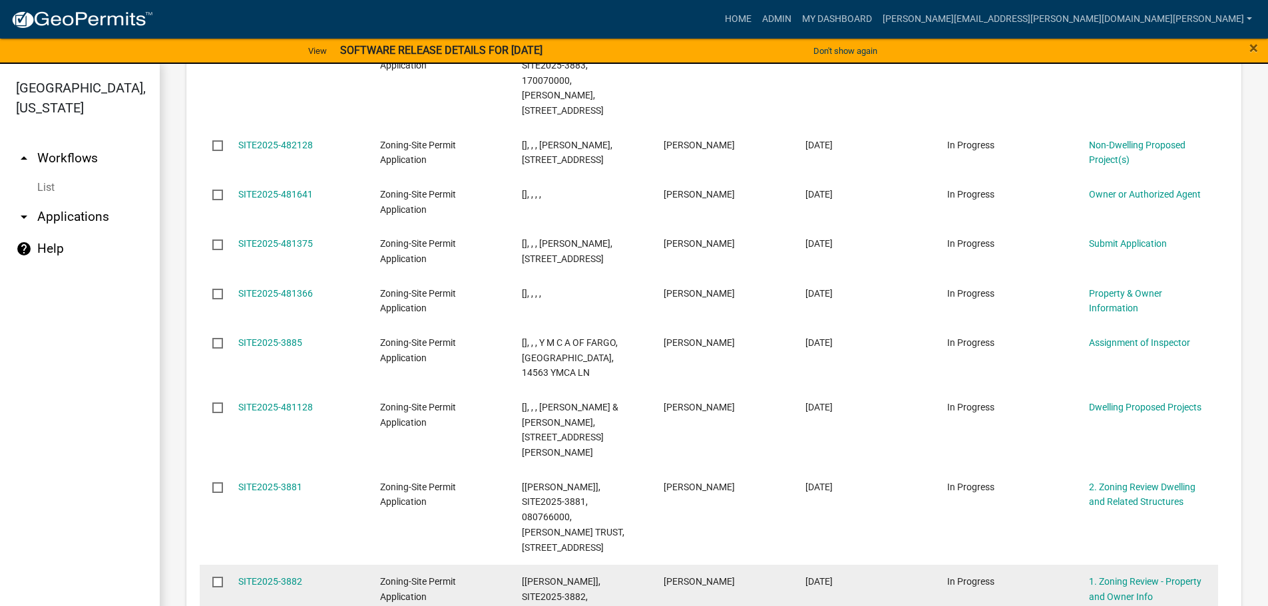
scroll to position [1792, 0]
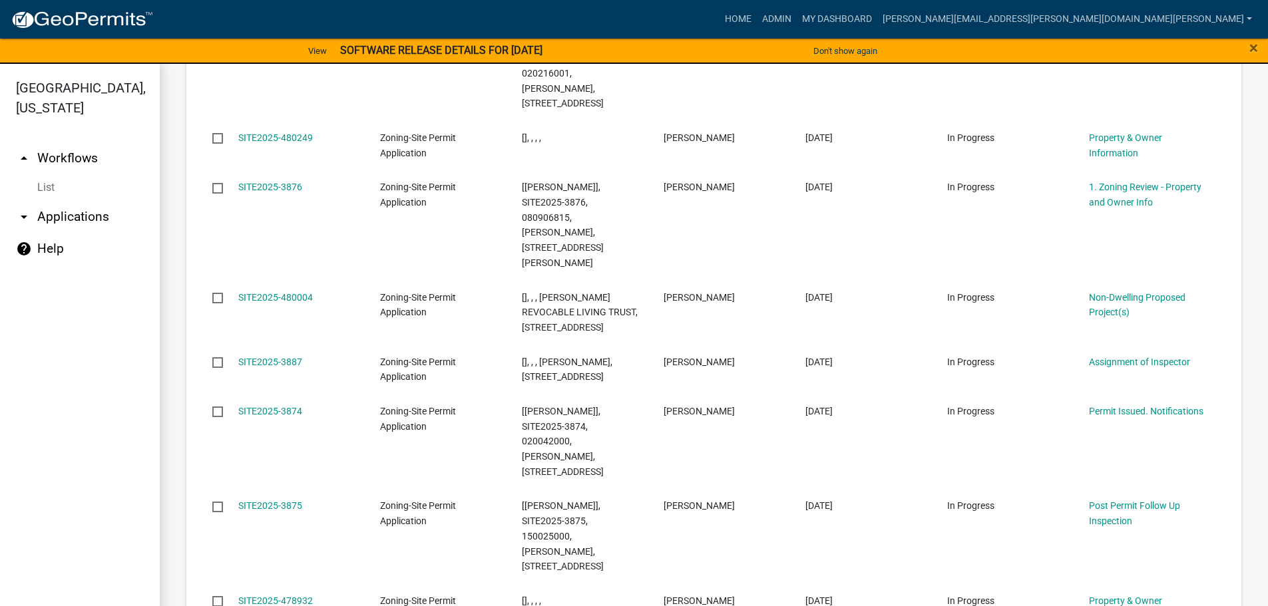
scroll to position [1807, 0]
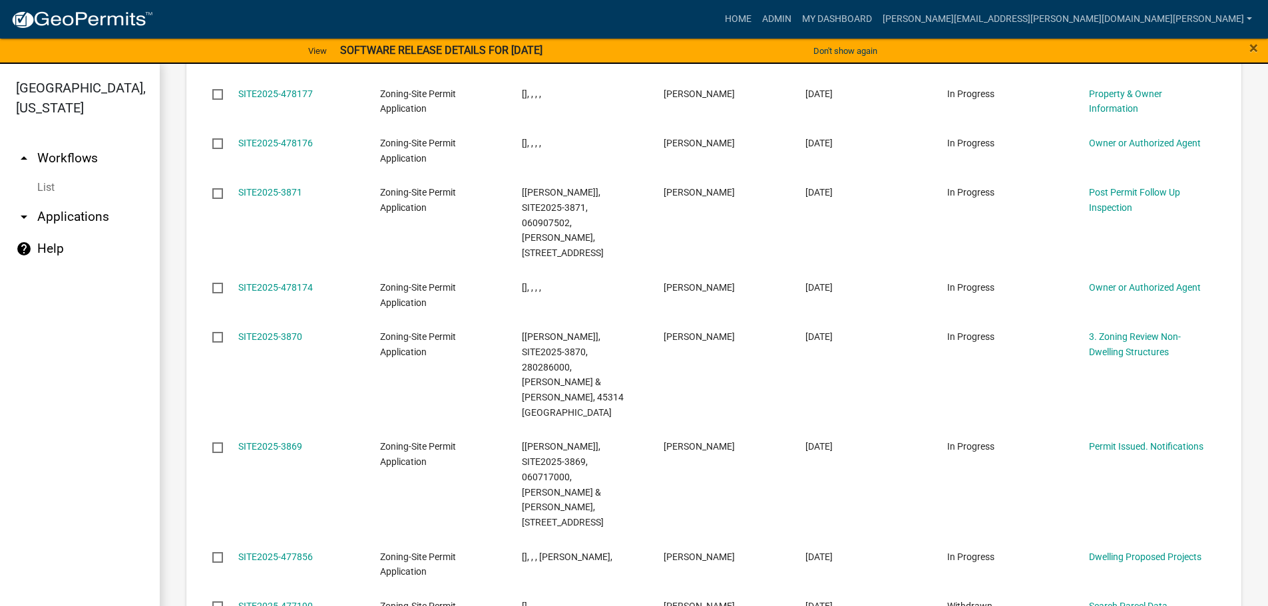
scroll to position [1792, 0]
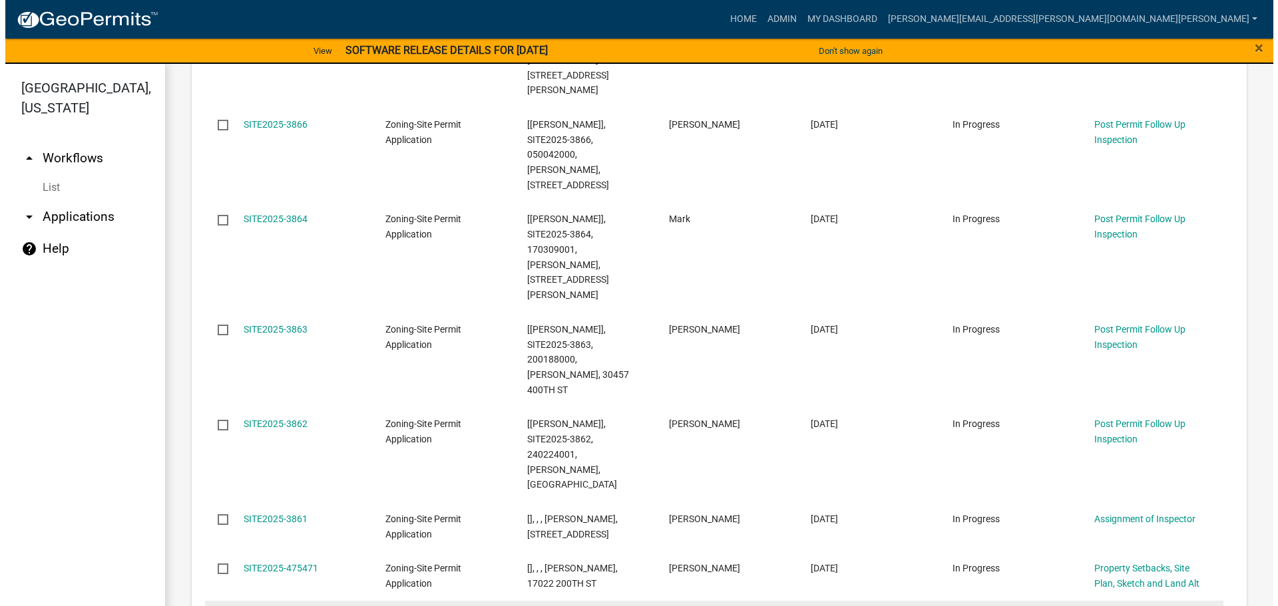
scroll to position [1823, 0]
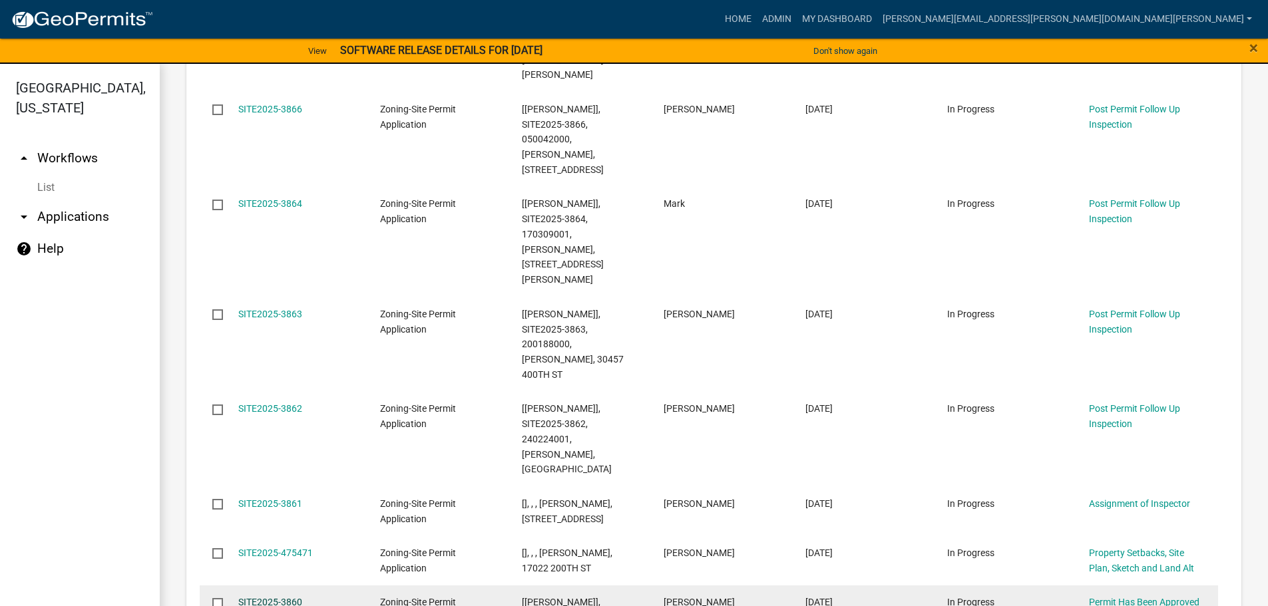
click at [284, 597] on link "SITE2025-3860" at bounding box center [270, 602] width 64 height 11
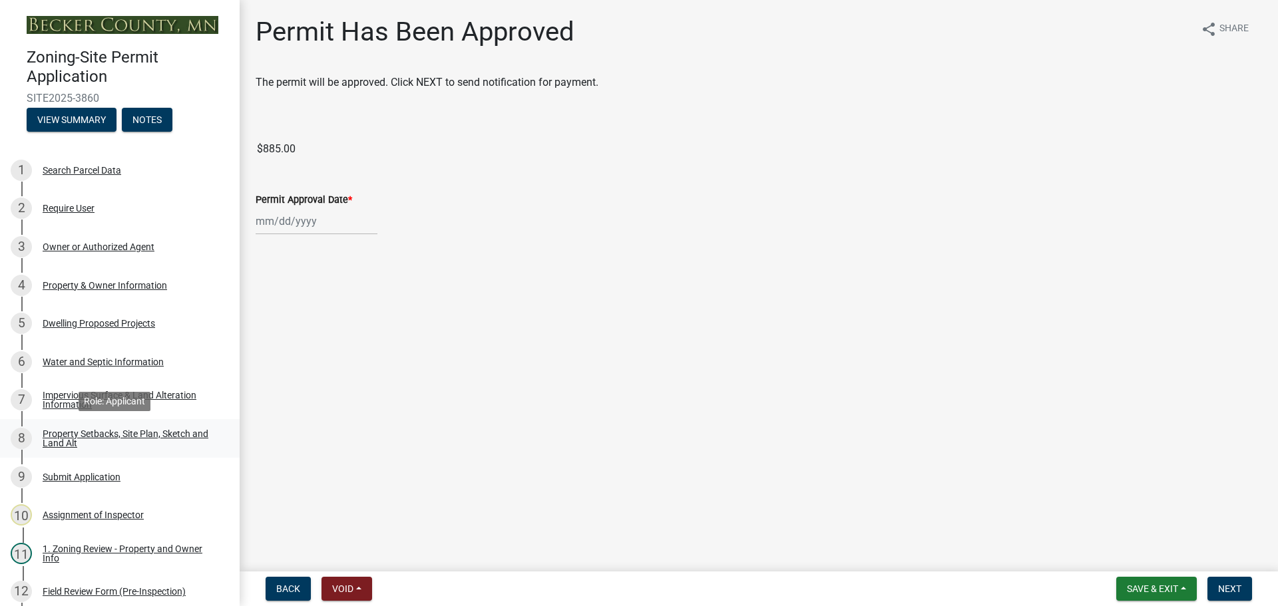
click at [112, 435] on div "Property Setbacks, Site Plan, Sketch and Land Alt" at bounding box center [131, 438] width 176 height 19
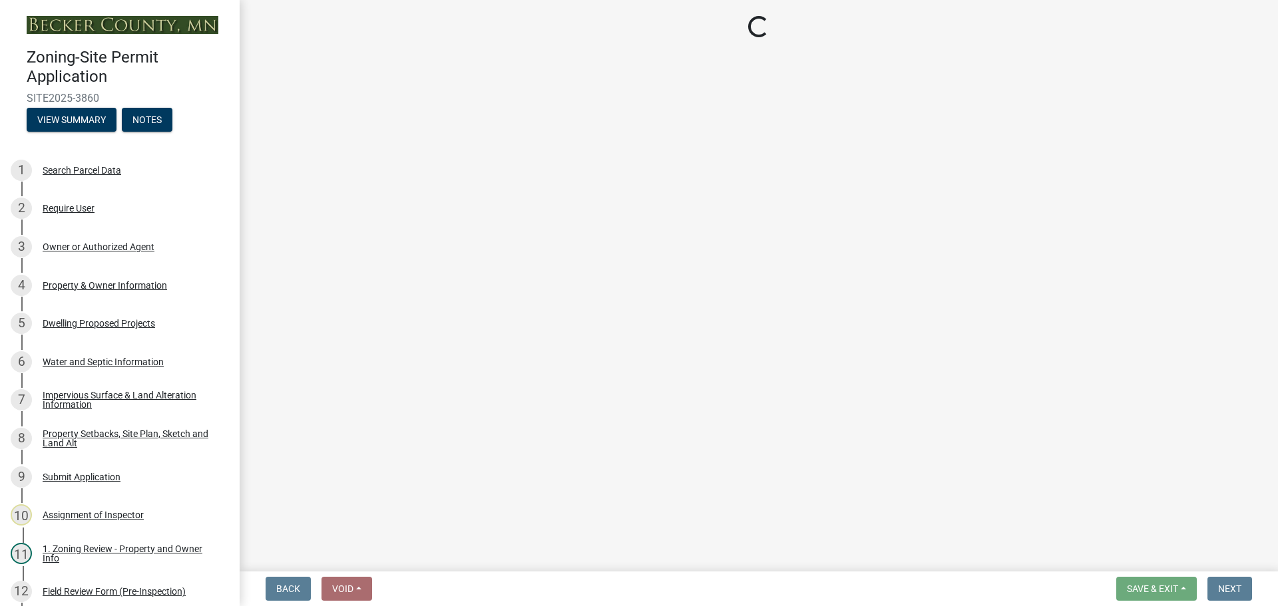
select select "d89fbfa0-1150-4954-b91c-9d482c9530a3"
select select "b56a4575-9846-47cf-8067-c59a4853da22"
select select "12f785fb-c378-4b18-841c-21c73dc99083"
select select "12da6293-5841-4f5c-bd92-3658833964cd"
select select "27b2a8b4-abf6-463e-8c0c-7c5d2b4fe26f"
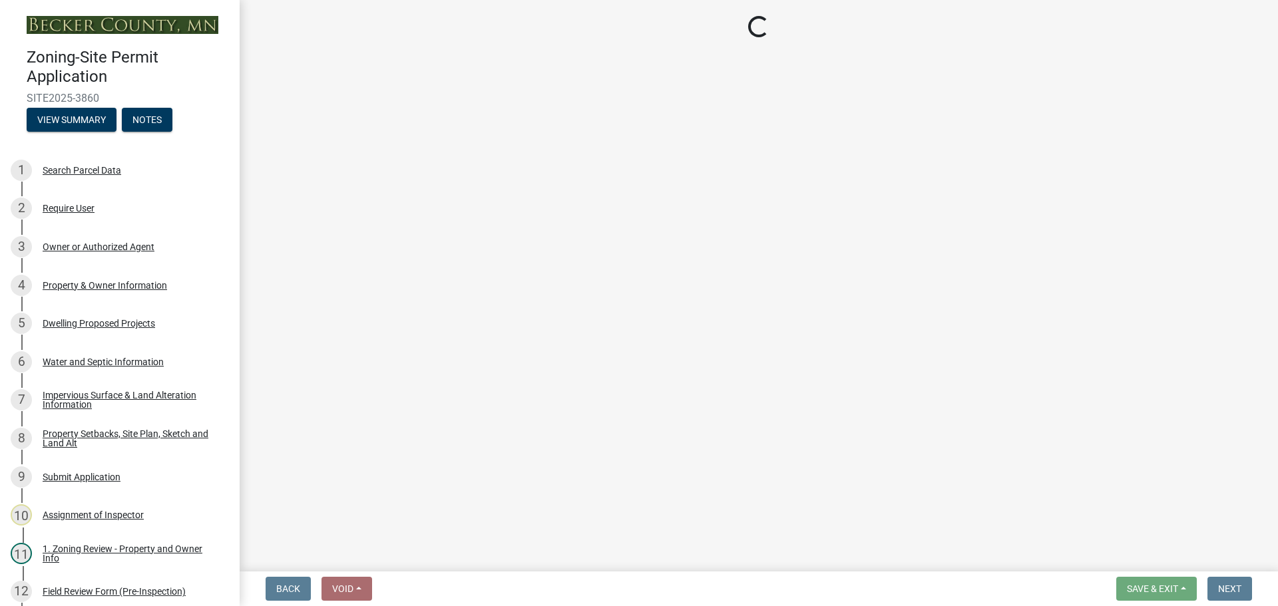
select select "28f6c7b2-2b88-4425-ae15-f67110f778a7"
select select "c8b8ea71-7088-4e87-a493-7bc88cc2835b"
select select "1418c7e3-4054-4b00-84b5-d09b9560f30a"
select select "4421853d-5e11-4b64-95ec-6c47066881cc"
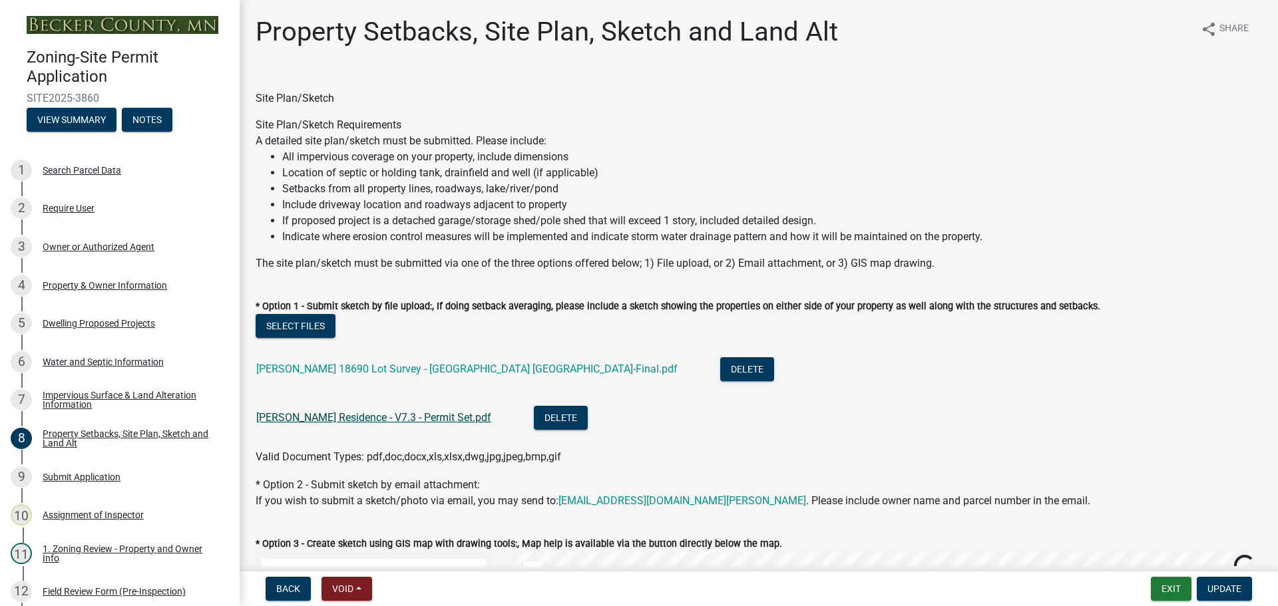
click at [297, 413] on link "[PERSON_NAME] Residence - V7.3 - Permit Set.pdf" at bounding box center [373, 417] width 235 height 13
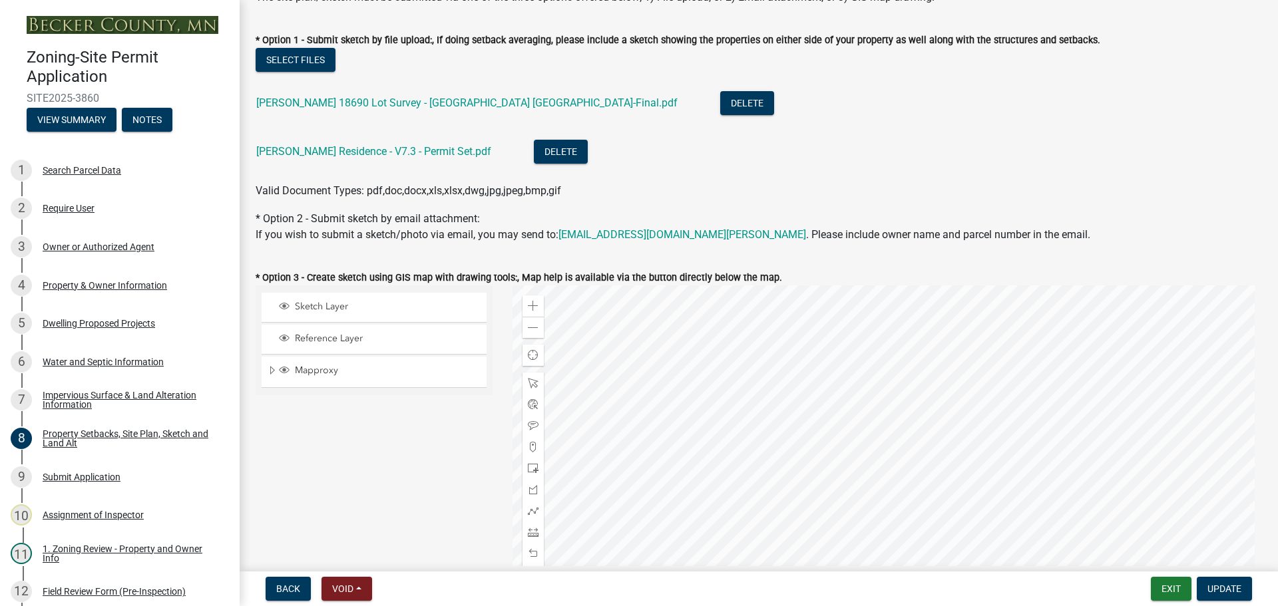
scroll to position [200, 0]
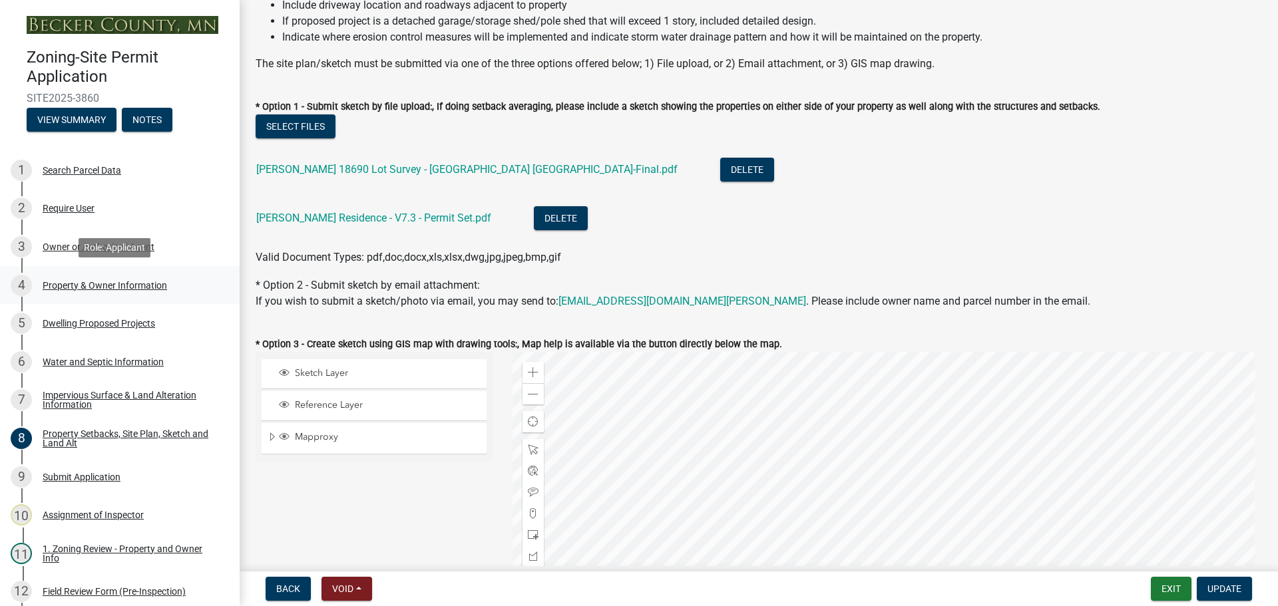
click at [96, 283] on div "Property & Owner Information" at bounding box center [105, 285] width 124 height 9
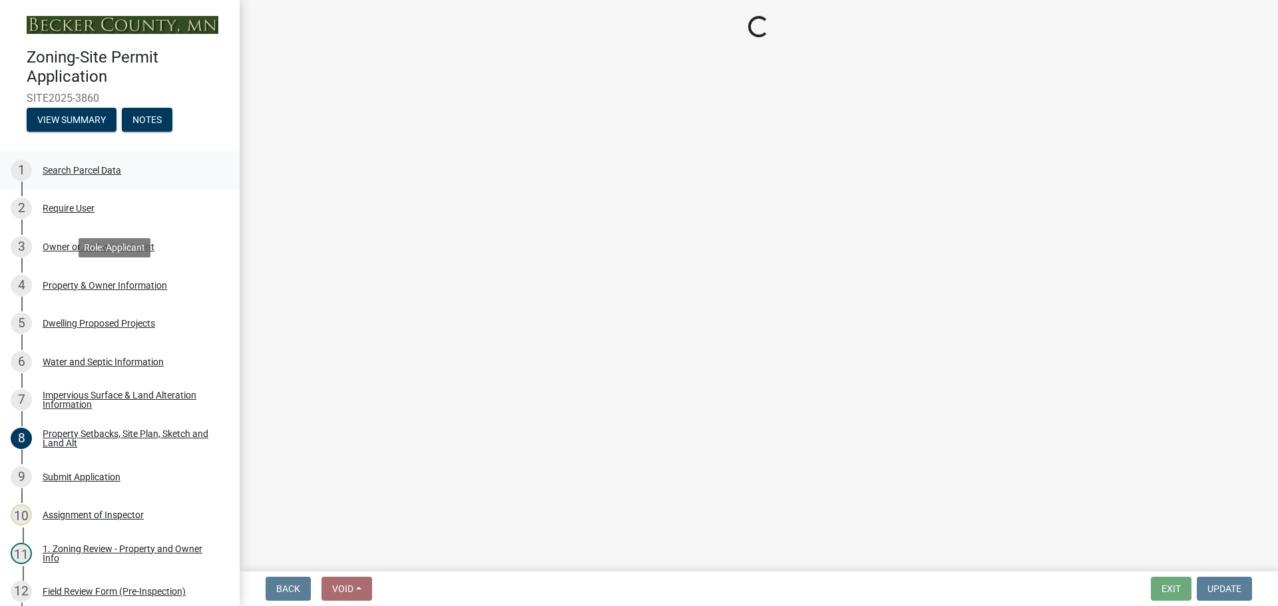
select select "a752e4d6-14bd-4f0f-bfe8-5b67ead45659"
select select "9319189b-bfdc-4147-b381-5e16084c0e7a"
select select "f87eba17-8ed9-4ad8-aefc-fe36a3f3544b"
select select "393a978c-6bd5-4cb2-a6a0-db6feb8732b8"
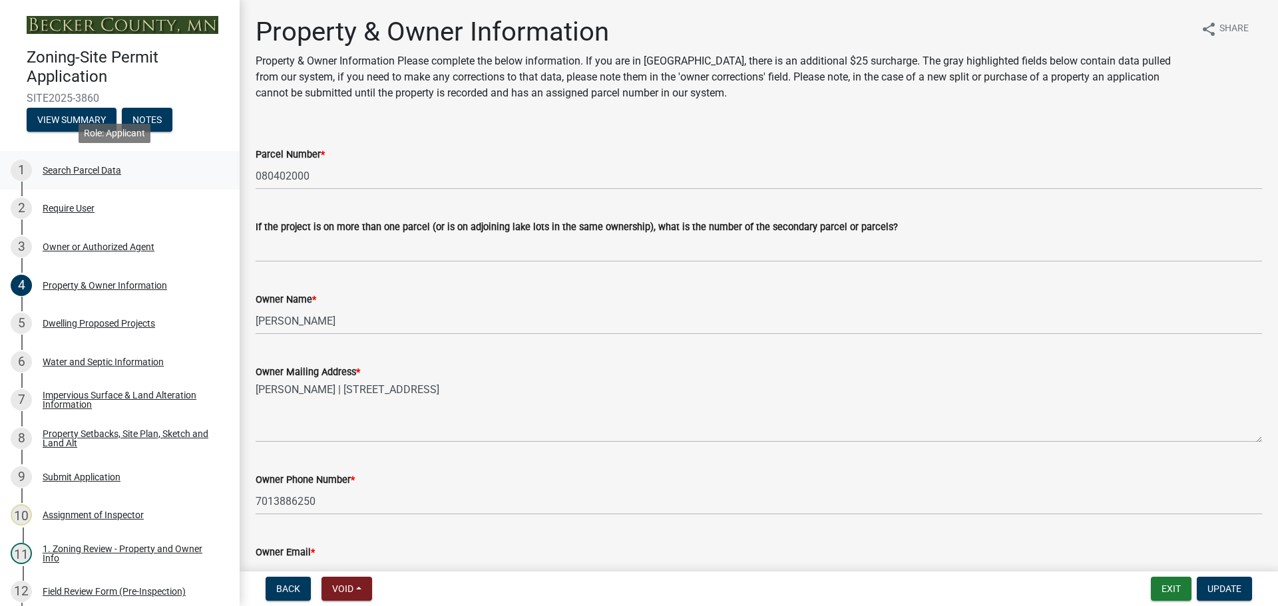
click at [84, 166] on div "Search Parcel Data" at bounding box center [82, 170] width 79 height 9
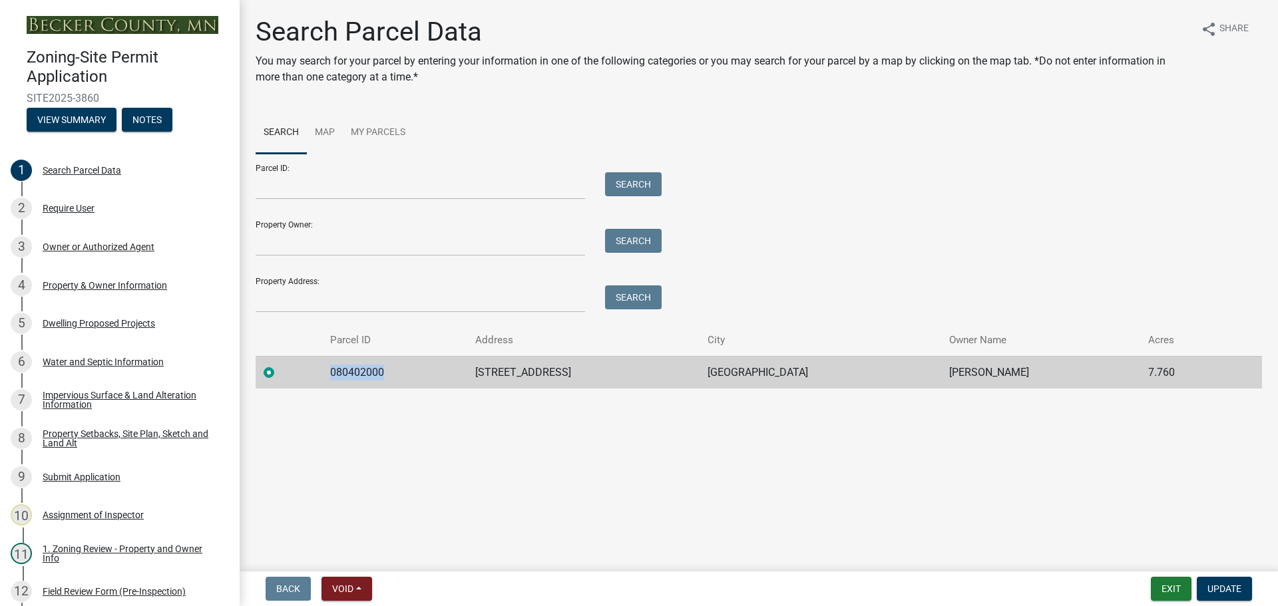
drag, startPoint x: 390, startPoint y: 371, endPoint x: 315, endPoint y: 366, distance: 74.7
click at [315, 365] on tr "080402000 [STREET_ADDRESS] LAKES [PERSON_NAME] 7.760" at bounding box center [759, 372] width 1006 height 33
copy td "080402000"
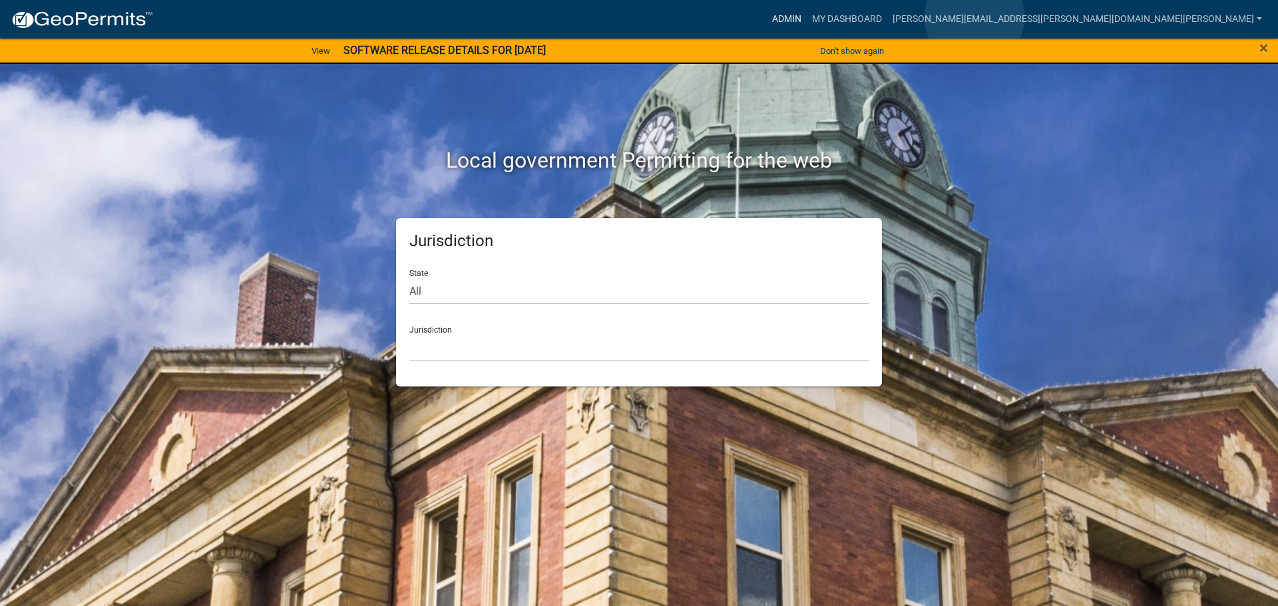
click at [807, 17] on link "Admin" at bounding box center [787, 19] width 40 height 25
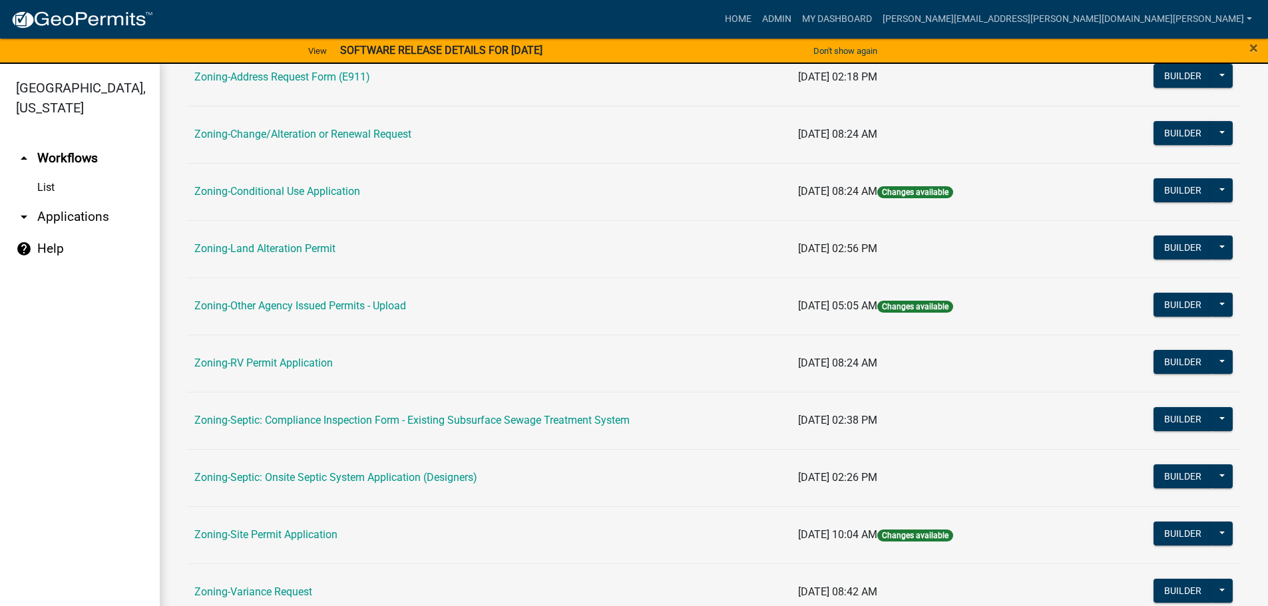
scroll to position [333, 0]
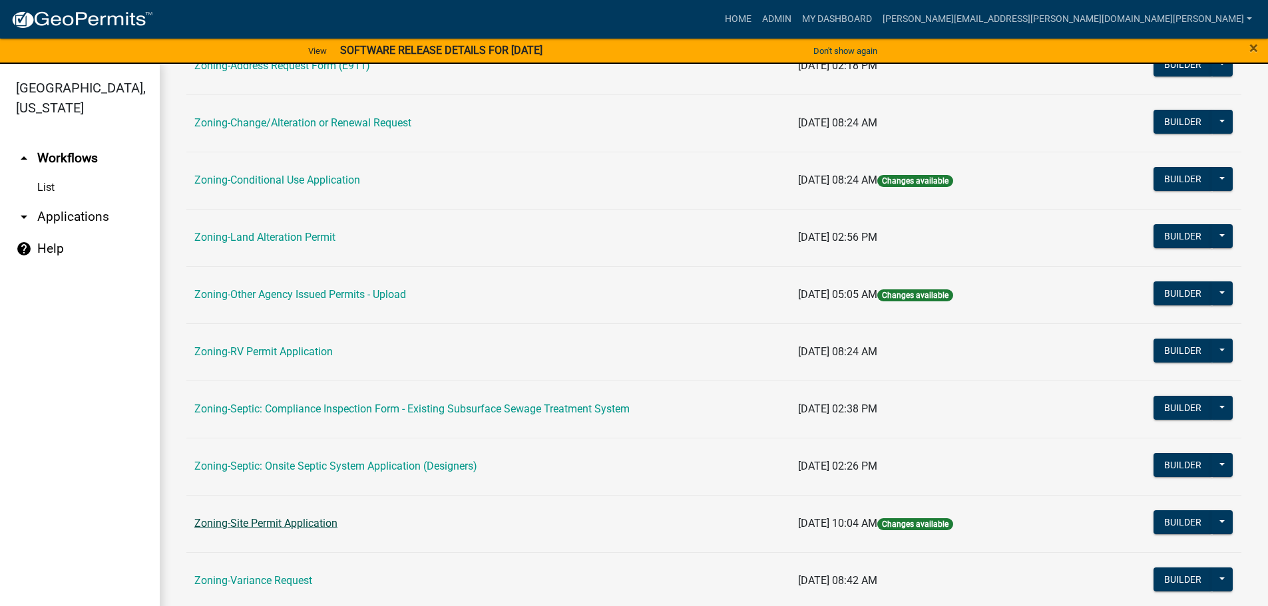
click at [332, 520] on link "Zoning-Site Permit Application" at bounding box center [265, 523] width 143 height 13
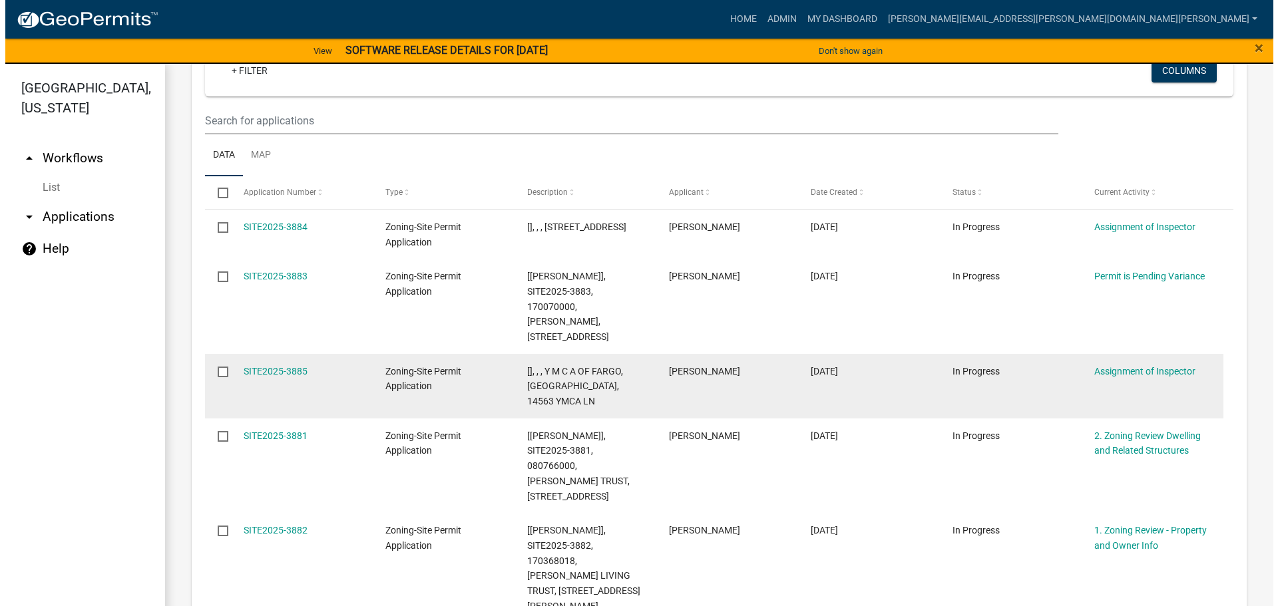
scroll to position [295, 0]
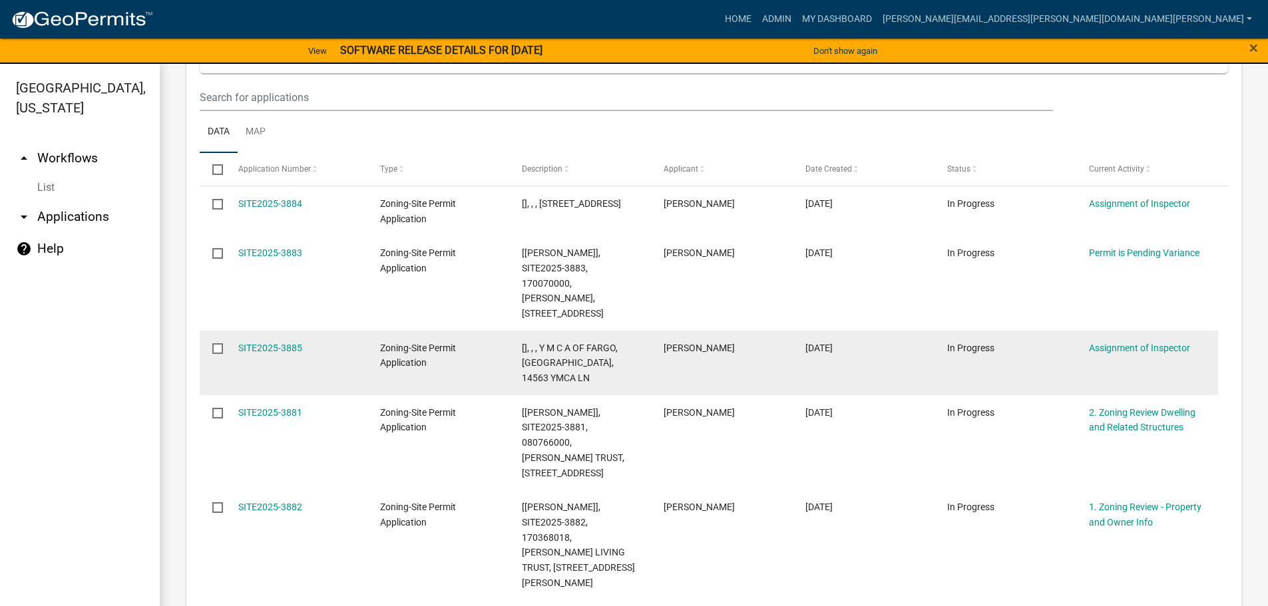
drag, startPoint x: 293, startPoint y: 328, endPoint x: 299, endPoint y: 323, distance: 8.0
click at [293, 343] on link "SITE2025-3885" at bounding box center [270, 348] width 64 height 11
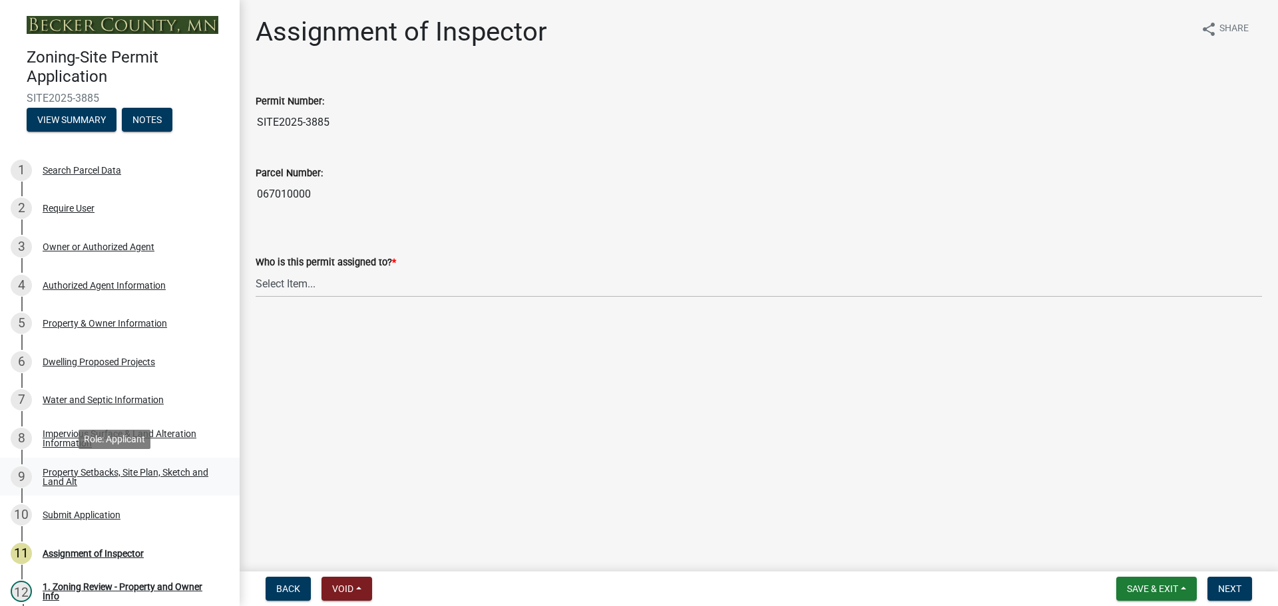
click at [138, 468] on div "Property Setbacks, Site Plan, Sketch and Land Alt" at bounding box center [131, 477] width 176 height 19
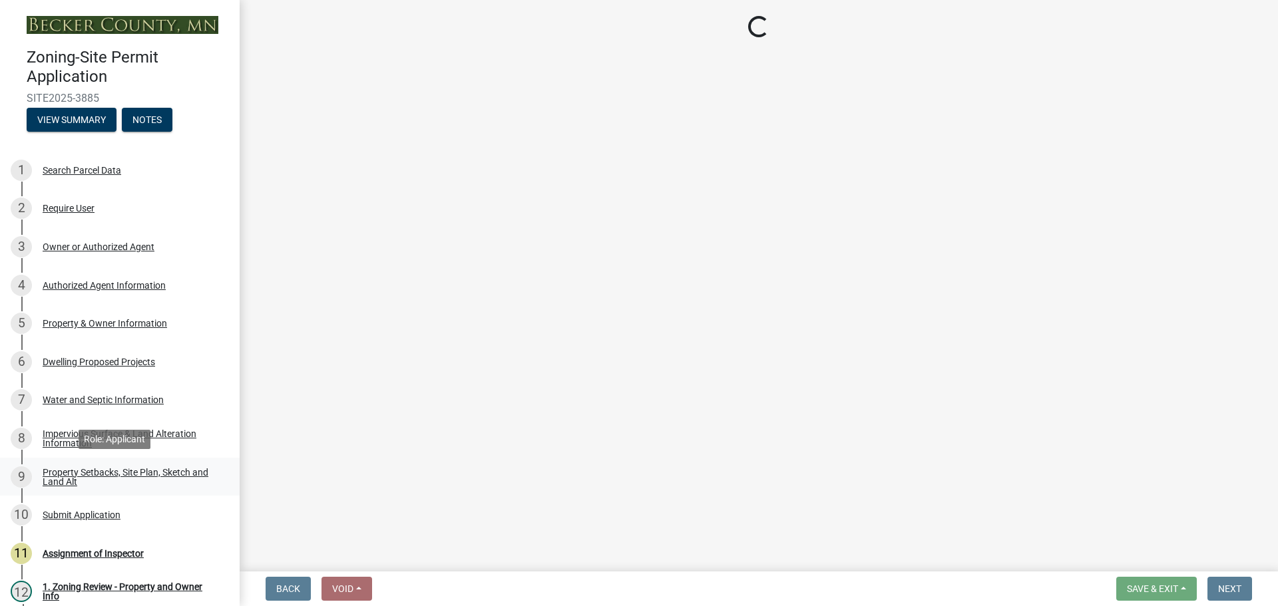
select select "bc359128-44fe-43a6-b559-d4174f4d38cf"
select select "23d9b77f-888b-4fb8-92b8-bb321afa0fee"
select select "fd58f24c-a096-4195-863e-b494ea1fd324"
select select "e8ab2dc3-aa3f-46f3-9b4a-37eb25ad84af"
select select "b98836ba-4715-455d-97ab-be9a9df498a8"
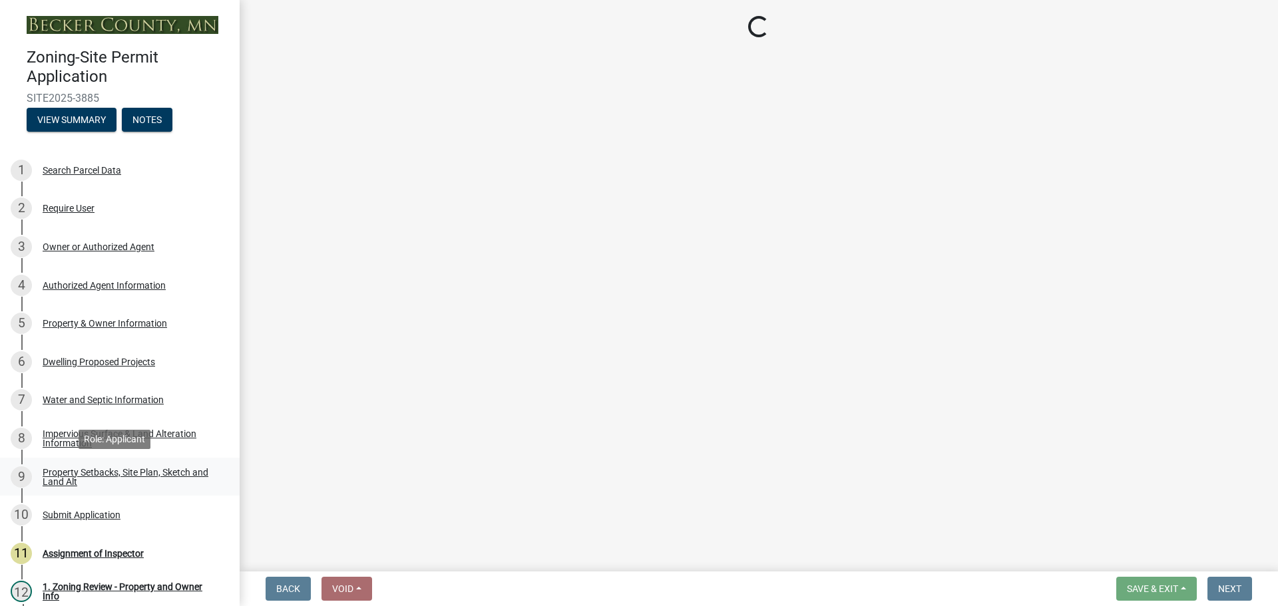
select select "e019de12-4845-45f2-ad10-5fb76eee0e55"
select select "c8b8ea71-7088-4e87-a493-7bc88cc2835b"
select select "ff457040-d2bf-49fa-a716-aef4a9c76f60"
select select "19d13e65-c93d-443e-910a-7a17299544cc"
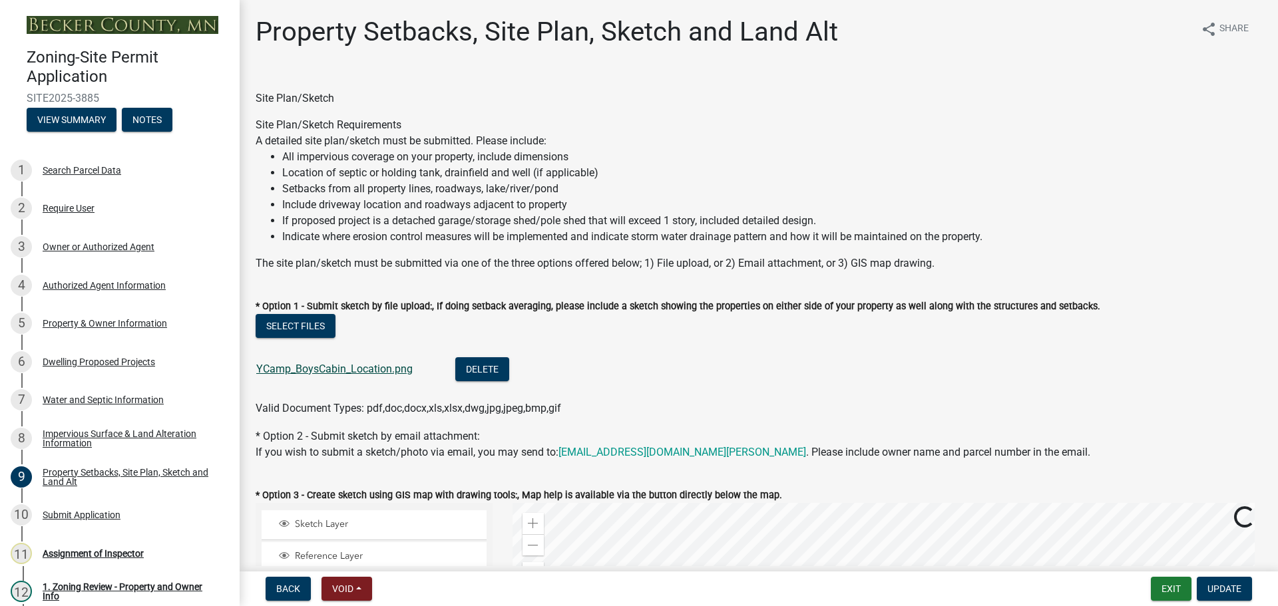
click at [301, 369] on link "YCamp_BoysCabin_Location.png" at bounding box center [334, 369] width 156 height 13
click at [89, 360] on div "Dwelling Proposed Projects" at bounding box center [99, 361] width 112 height 9
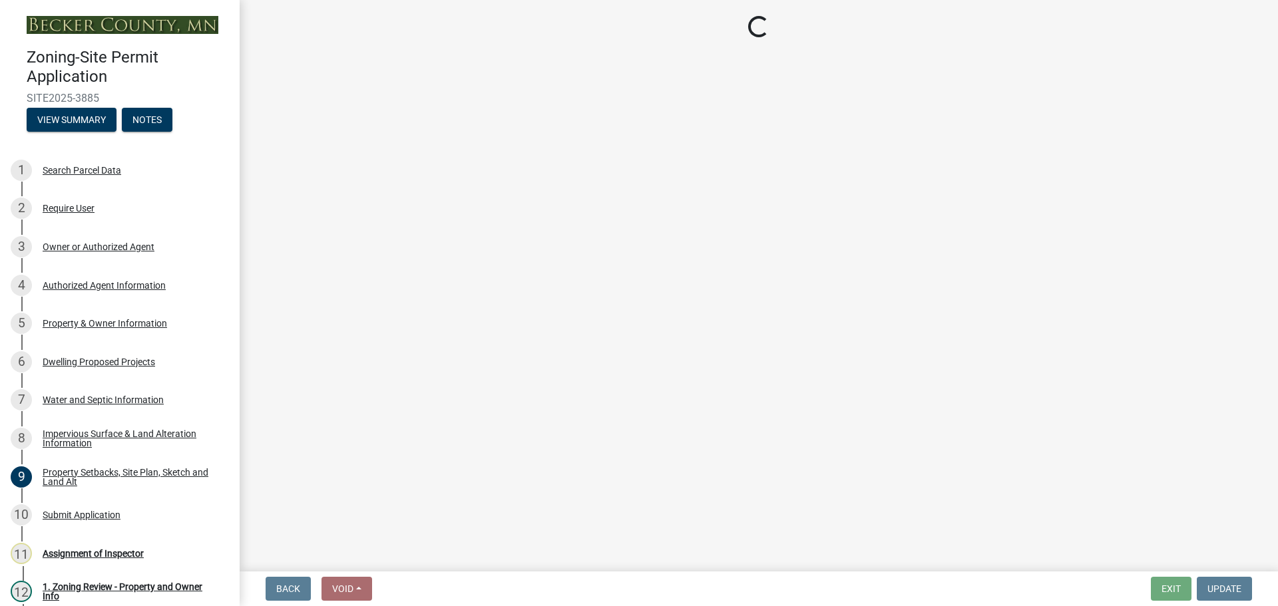
select select "5b8abcc6-67f7-49fb-8f25-c295ccc2b339"
select select "ba56d9f6-ced5-4c38-bdcc-33bfa85ac6de"
select select "4f5e2784-8c40-49a3-b0e9-8f1a3cbab4f4"
select select "ebb33175-329d-4f8e-9ee0-a71ca57f3362"
select select "11c1c089-3b44-43c0-9549-3c9eeea2451f"
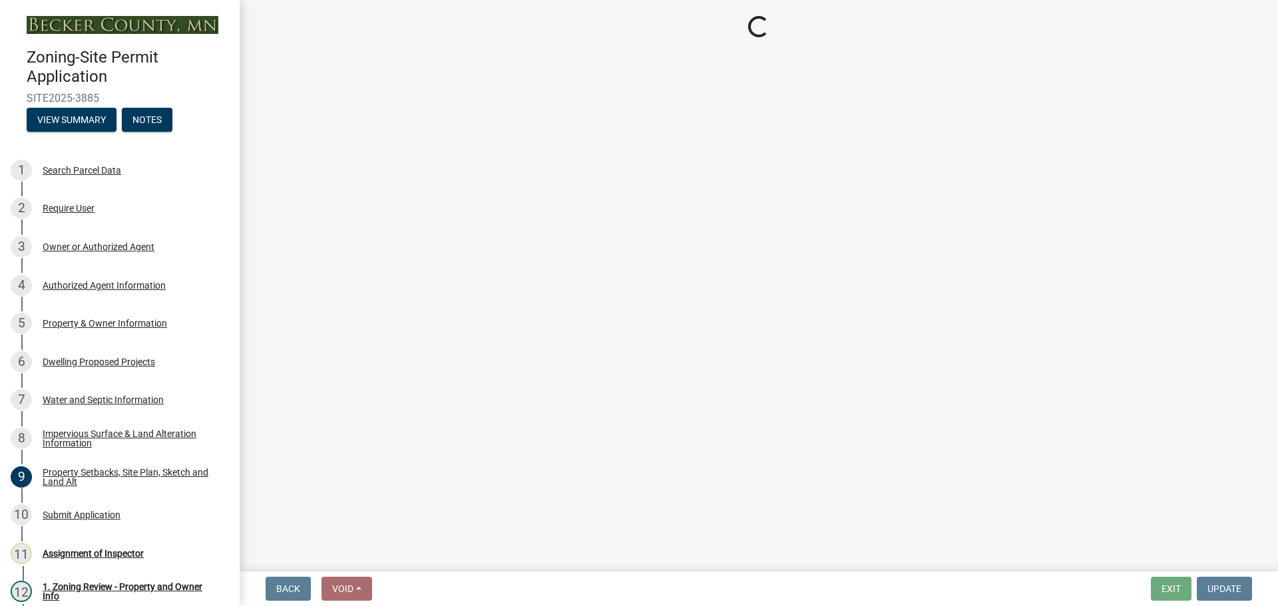
select select "0ceb8b90-6e92-4b1f-be25-acba4c819eff"
select select "ab9119d1-7da9-49c4-9fac-8c142204c89d"
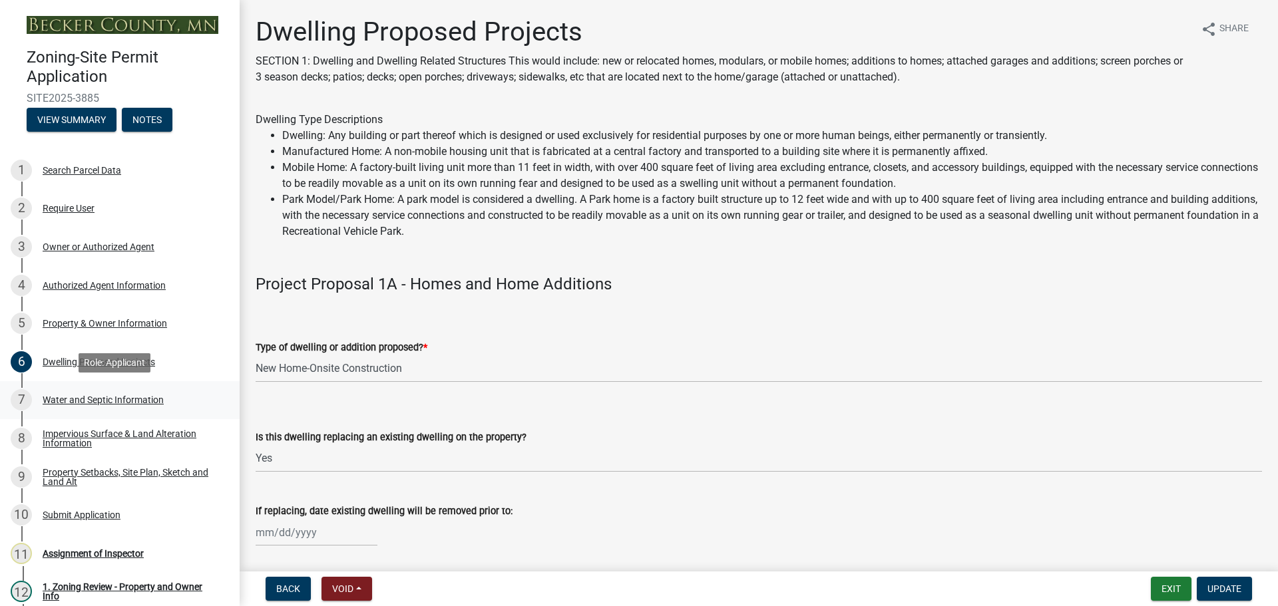
click at [92, 395] on div "Water and Septic Information" at bounding box center [103, 399] width 121 height 9
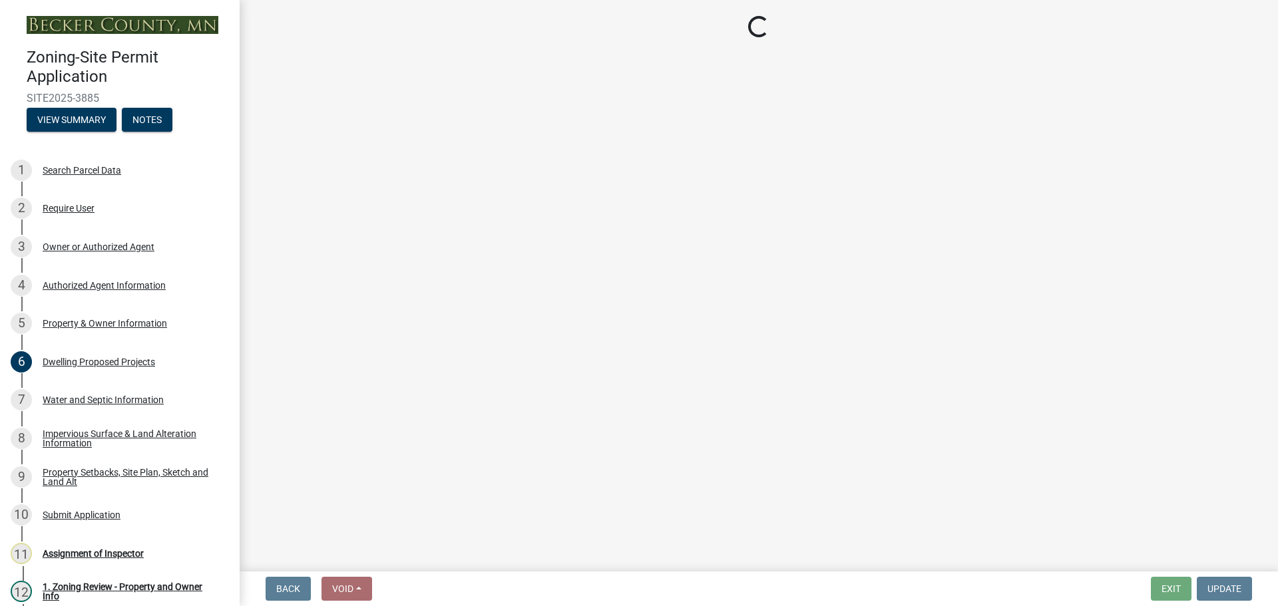
select select "9c51a48b-0bee-4836-8d5c-beab6e77ad2a"
select select "4828487e-2007-429b-991d-671fae0459c9"
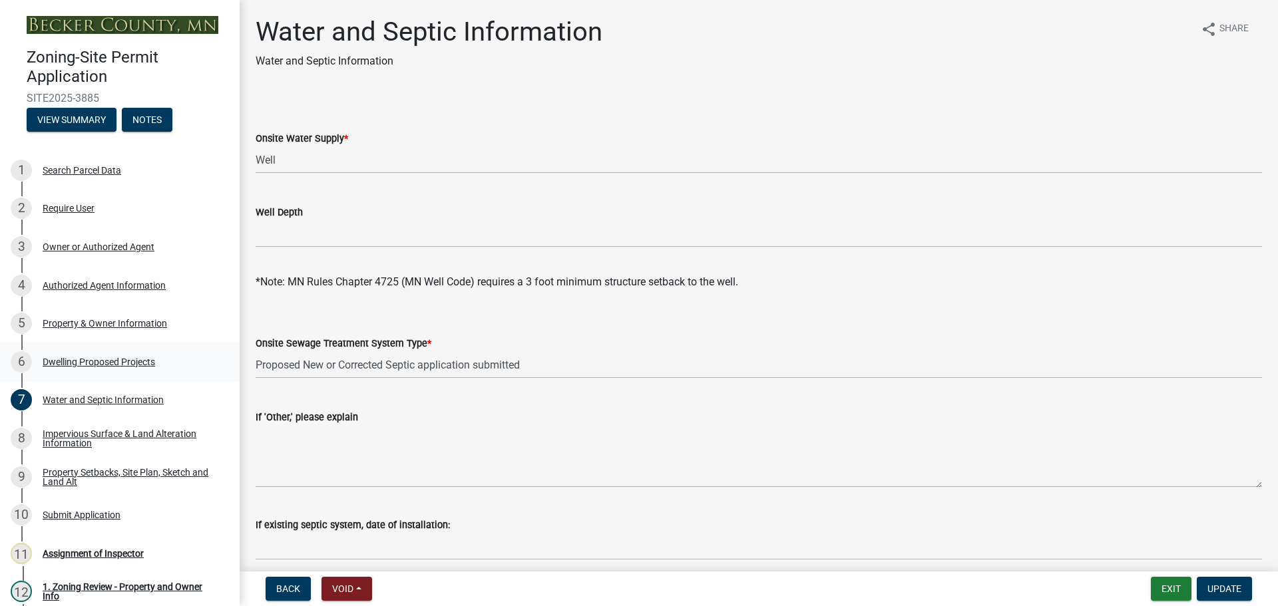
click at [98, 357] on div "Dwelling Proposed Projects" at bounding box center [99, 361] width 112 height 9
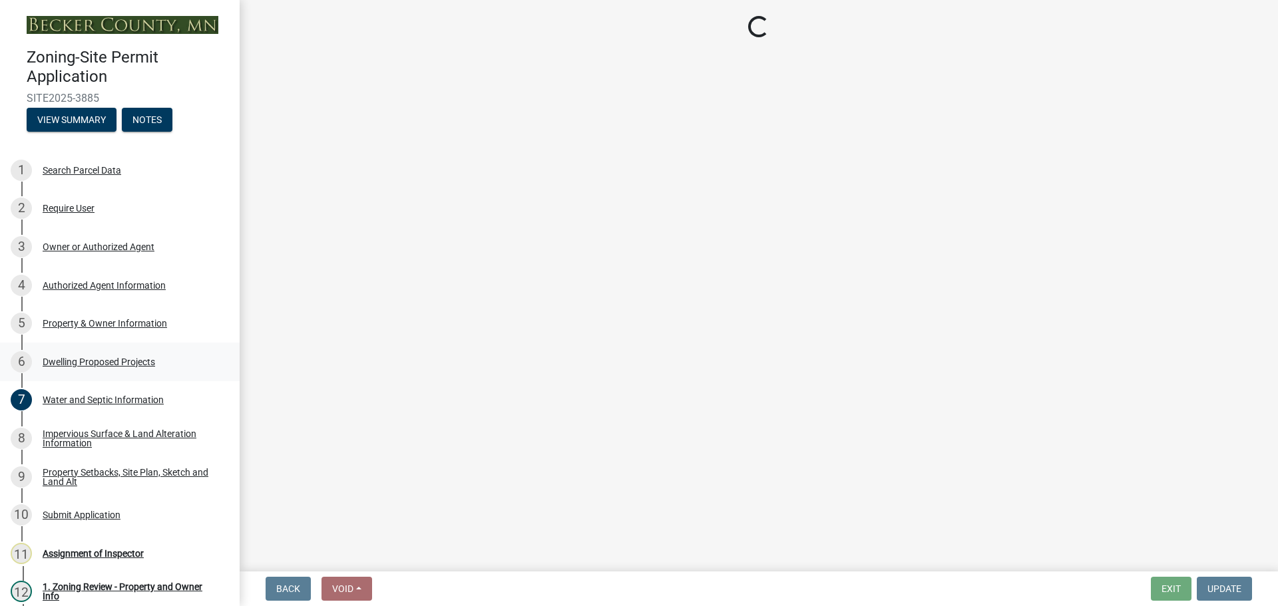
select select "5b8abcc6-67f7-49fb-8f25-c295ccc2b339"
select select "ba56d9f6-ced5-4c38-bdcc-33bfa85ac6de"
select select "4f5e2784-8c40-49a3-b0e9-8f1a3cbab4f4"
select select "ebb33175-329d-4f8e-9ee0-a71ca57f3362"
select select "11c1c089-3b44-43c0-9549-3c9eeea2451f"
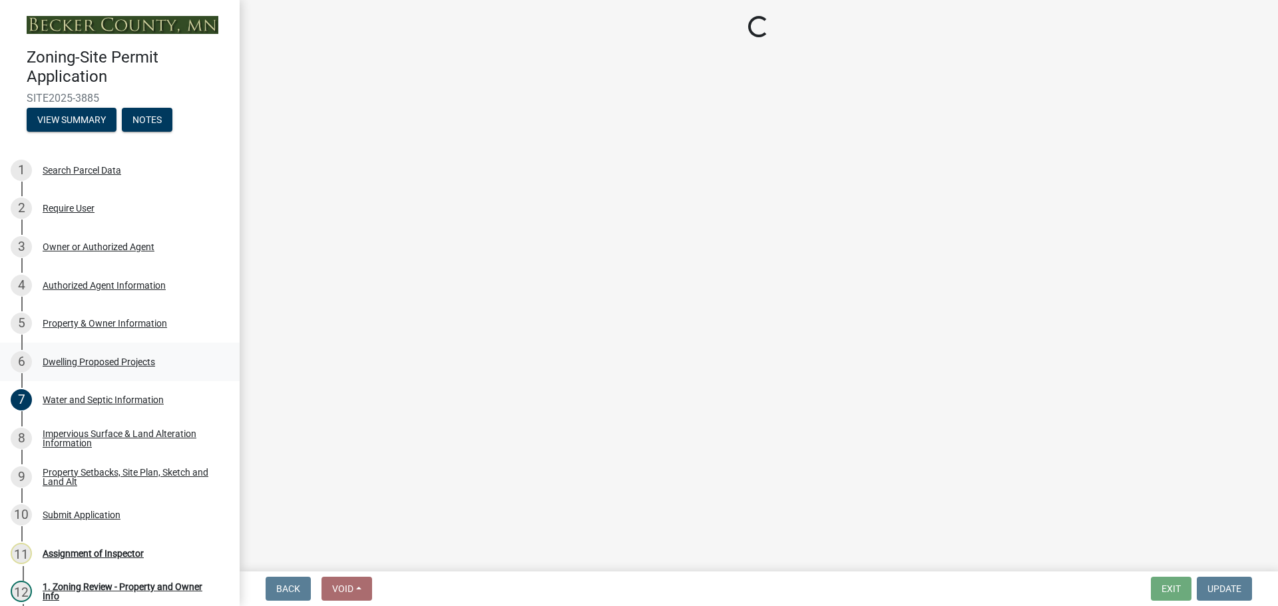
select select "0ceb8b90-6e92-4b1f-be25-acba4c819eff"
select select "ab9119d1-7da9-49c4-9fac-8c142204c89d"
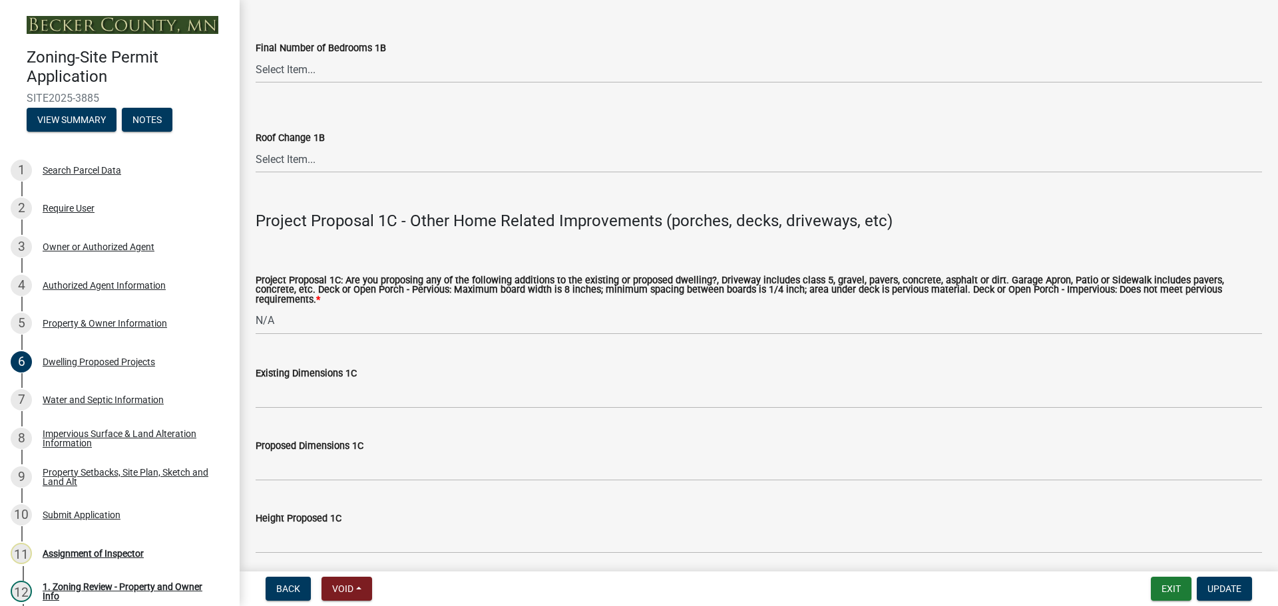
scroll to position [2396, 0]
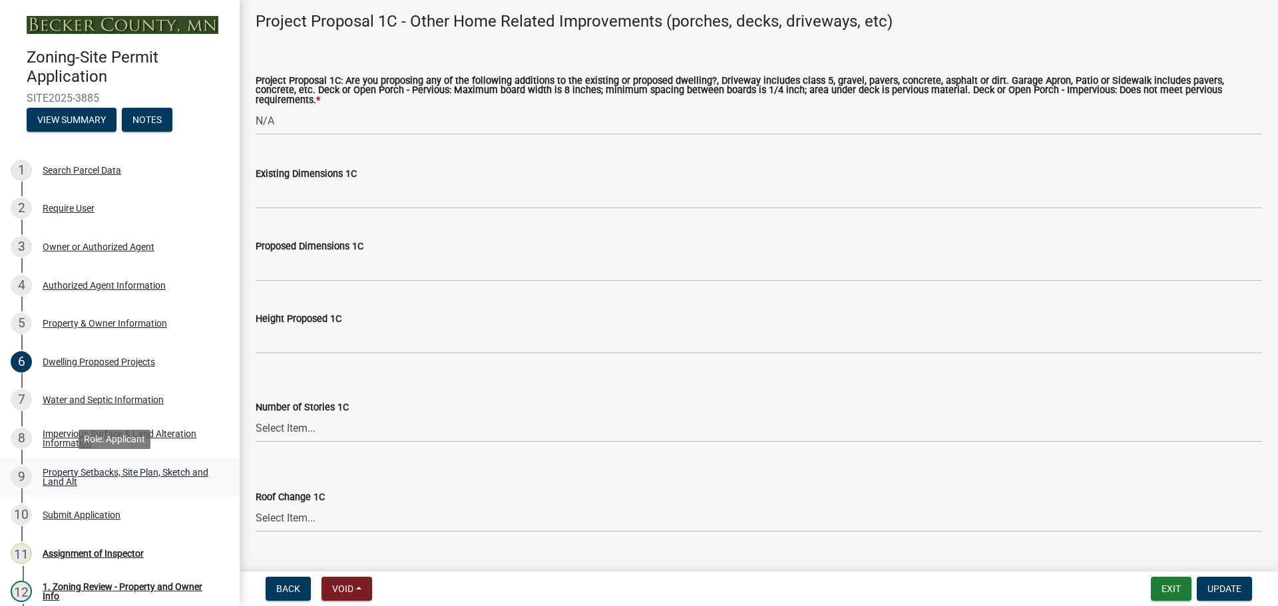
click at [141, 470] on div "Property Setbacks, Site Plan, Sketch and Land Alt" at bounding box center [131, 477] width 176 height 19
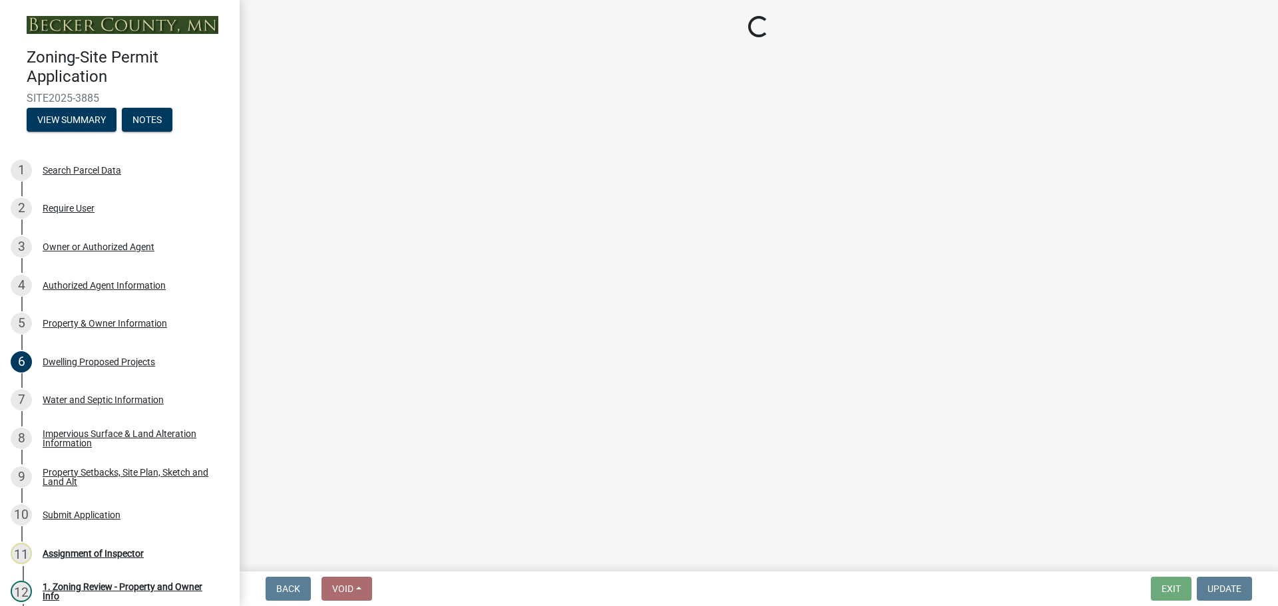
select select "bc359128-44fe-43a6-b559-d4174f4d38cf"
select select "23d9b77f-888b-4fb8-92b8-bb321afa0fee"
select select "fd58f24c-a096-4195-863e-b494ea1fd324"
select select "e8ab2dc3-aa3f-46f3-9b4a-37eb25ad84af"
select select "b98836ba-4715-455d-97ab-be9a9df498a8"
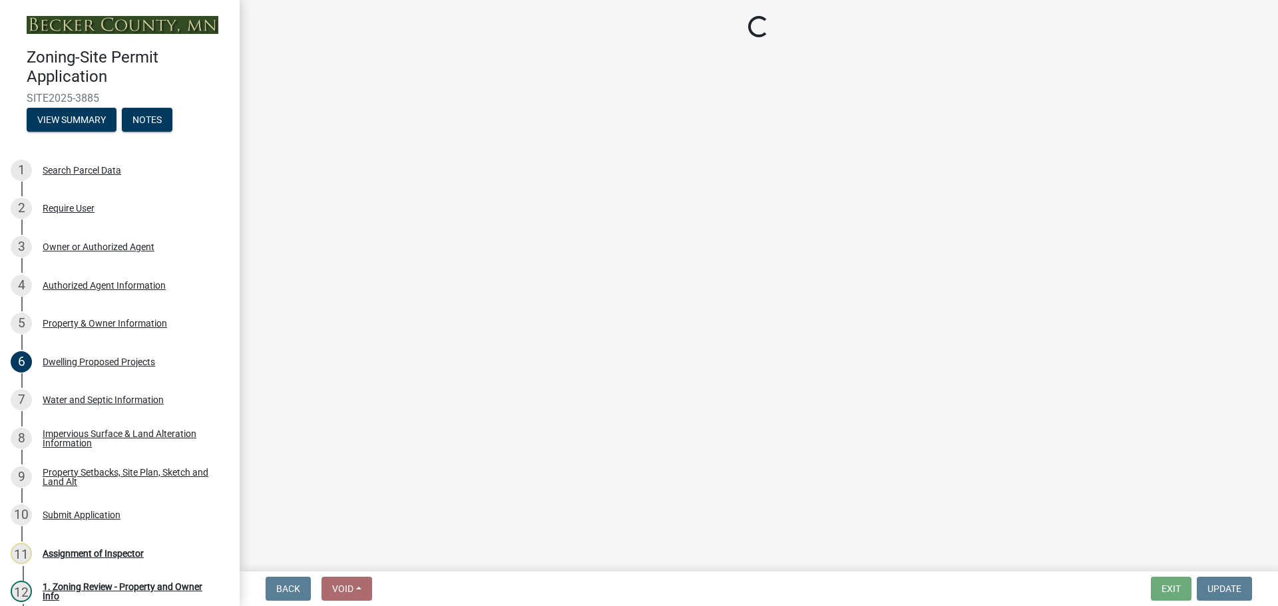
select select "e019de12-4845-45f2-ad10-5fb76eee0e55"
select select "c8b8ea71-7088-4e87-a493-7bc88cc2835b"
select select "ff457040-d2bf-49fa-a716-aef4a9c76f60"
select select "19d13e65-c93d-443e-910a-7a17299544cc"
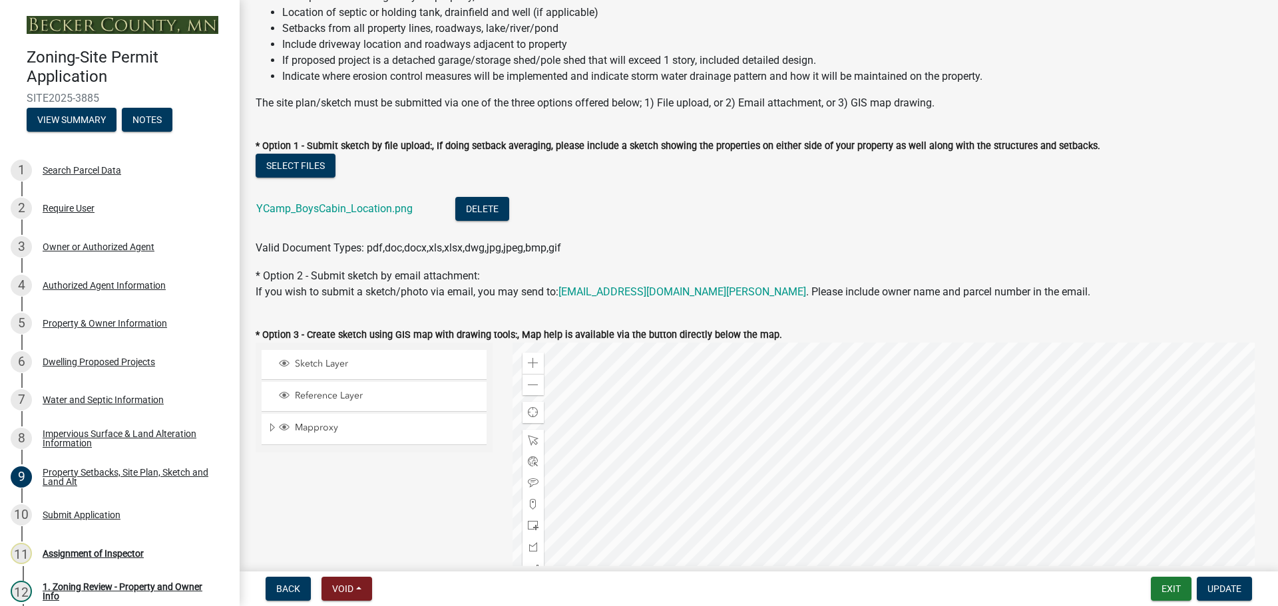
scroll to position [200, 0]
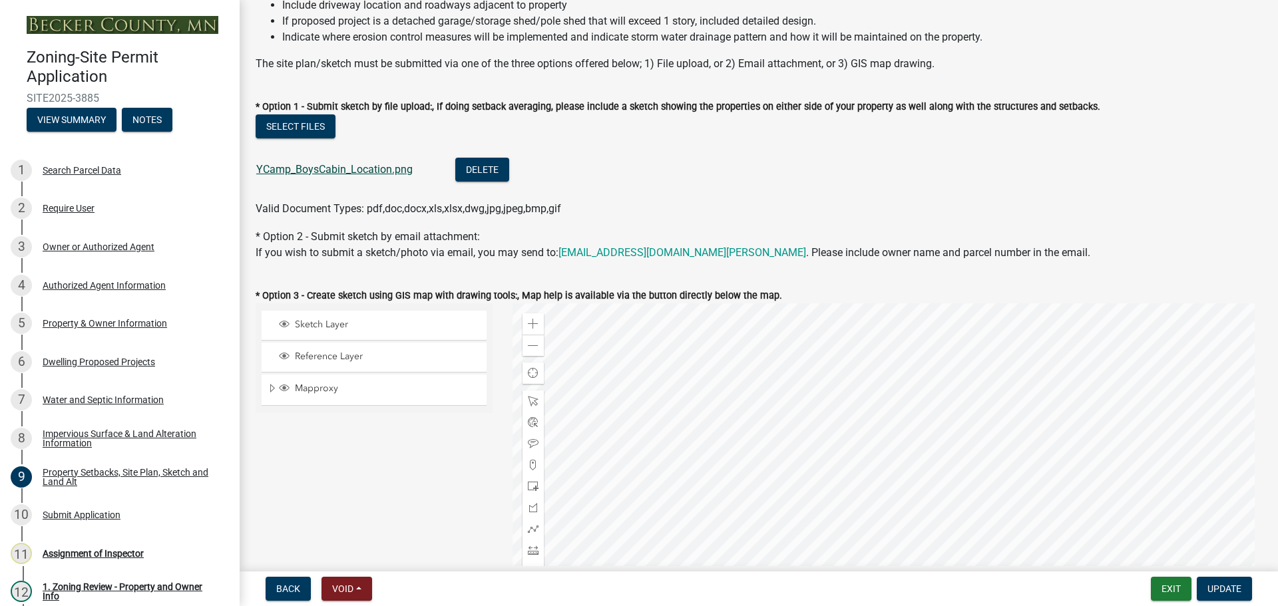
click at [326, 167] on link "YCamp_BoysCabin_Location.png" at bounding box center [334, 169] width 156 height 13
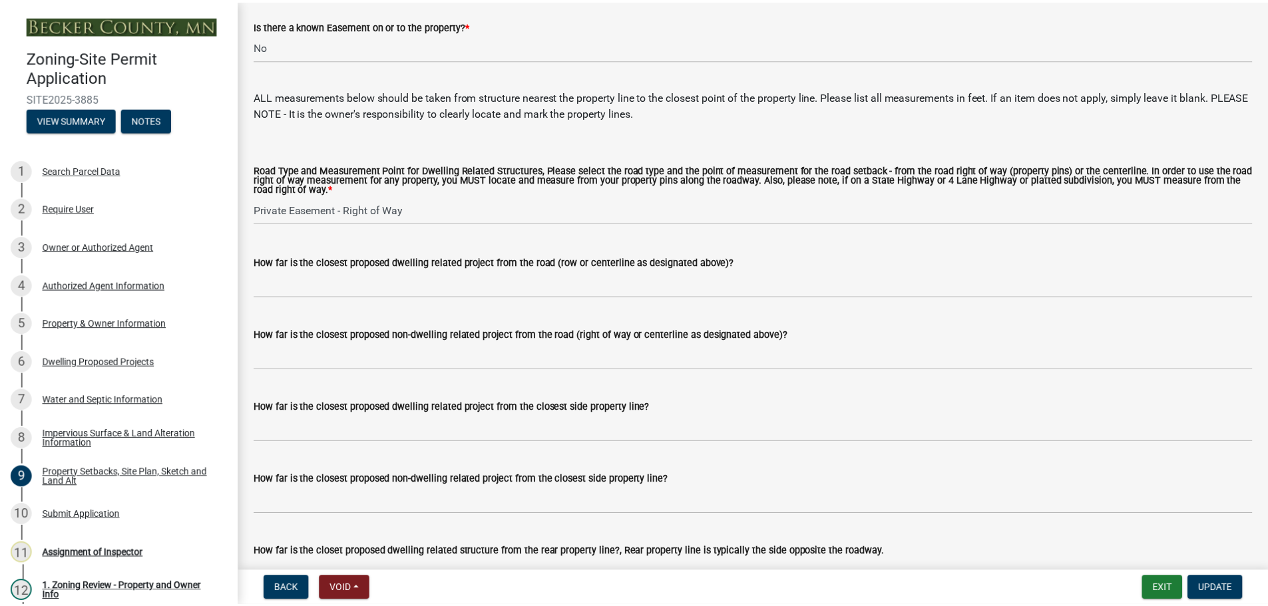
scroll to position [2498, 0]
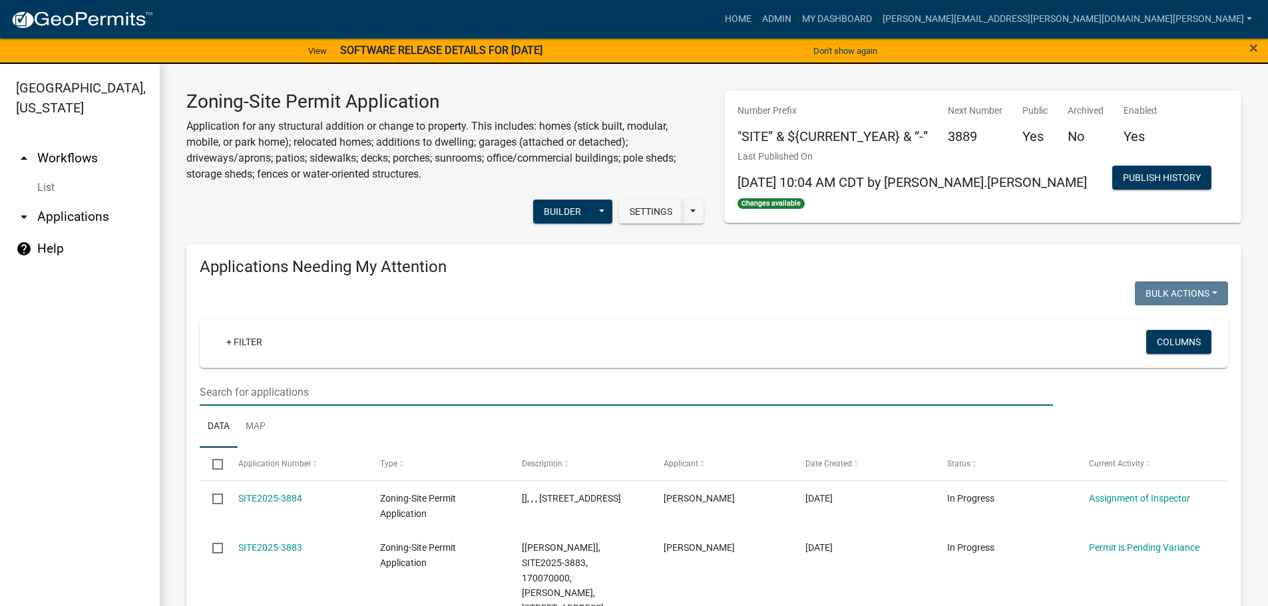
click at [307, 389] on input "text" at bounding box center [626, 392] width 853 height 27
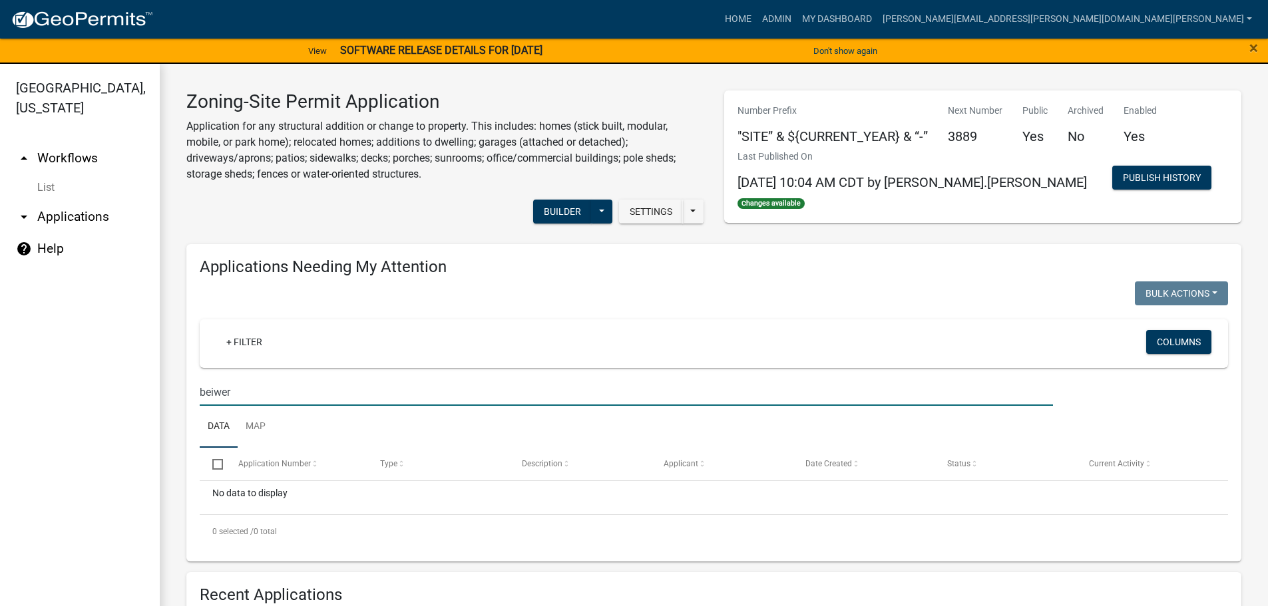
drag, startPoint x: 249, startPoint y: 391, endPoint x: 182, endPoint y: 375, distance: 68.4
click at [182, 375] on div "Applications Needing My Attention Bulk Actions Void Expire Lock Withdraw + Filt…" at bounding box center [713, 403] width 1075 height 318
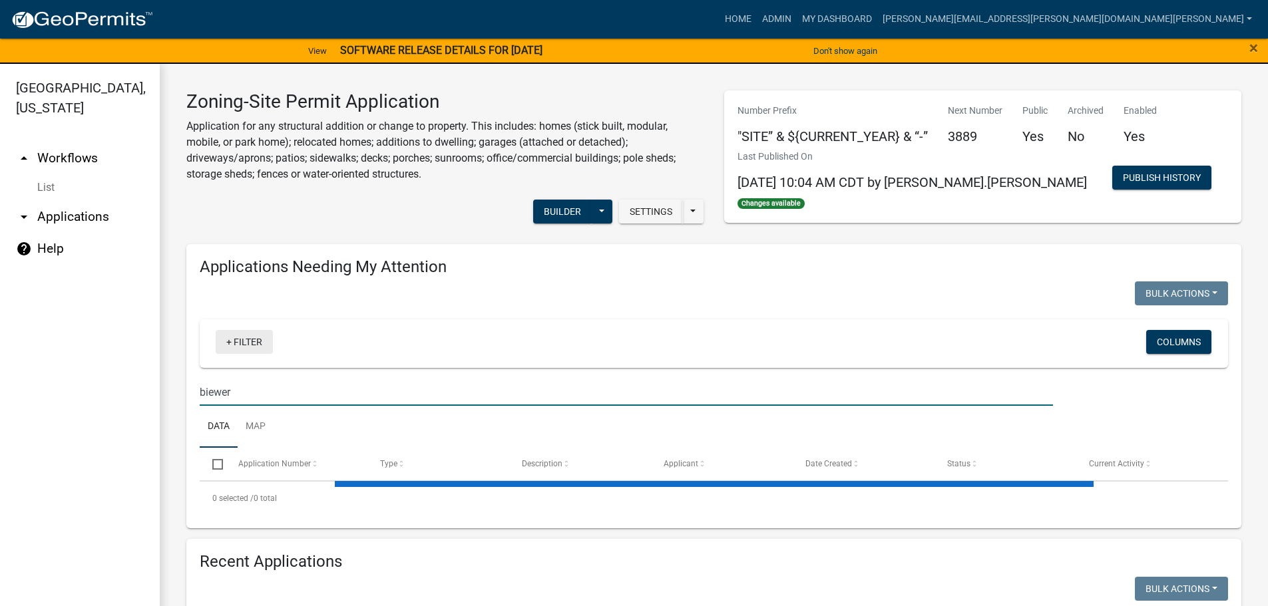
type input "biewer"
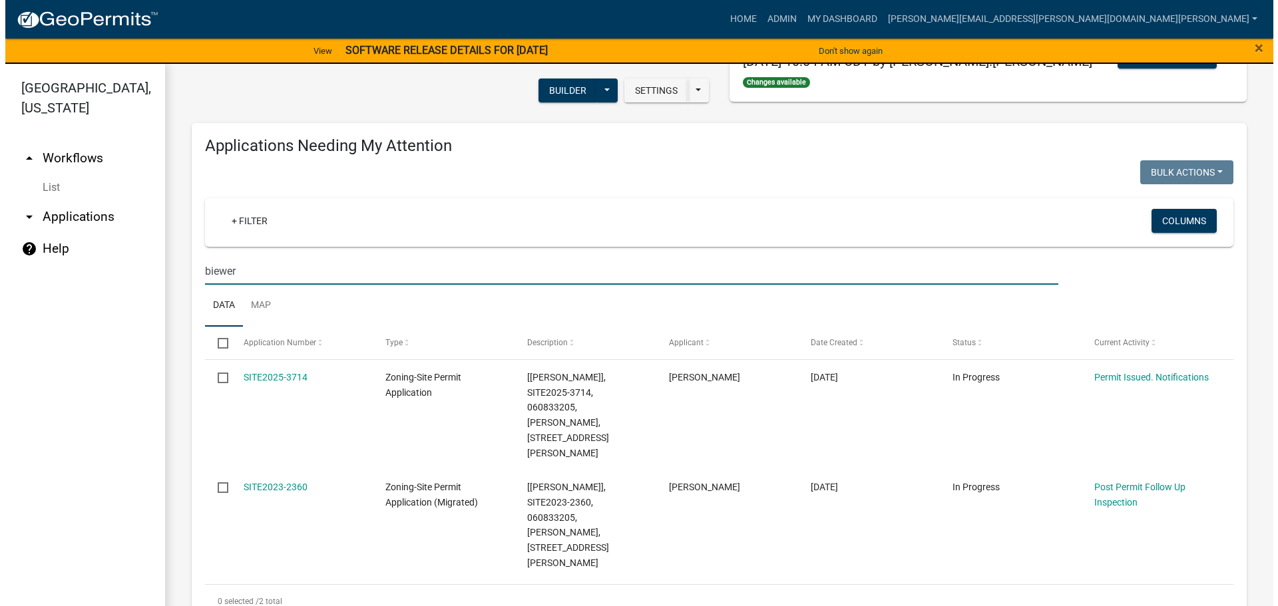
scroll to position [133, 0]
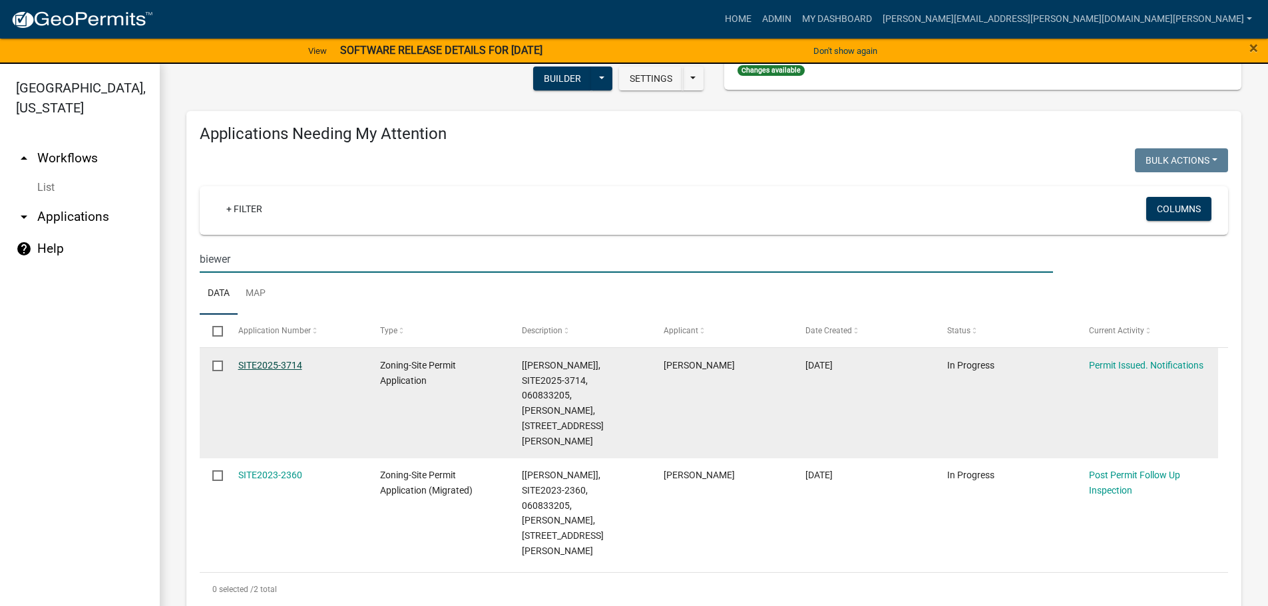
click at [266, 363] on link "SITE2025-3714" at bounding box center [270, 365] width 64 height 11
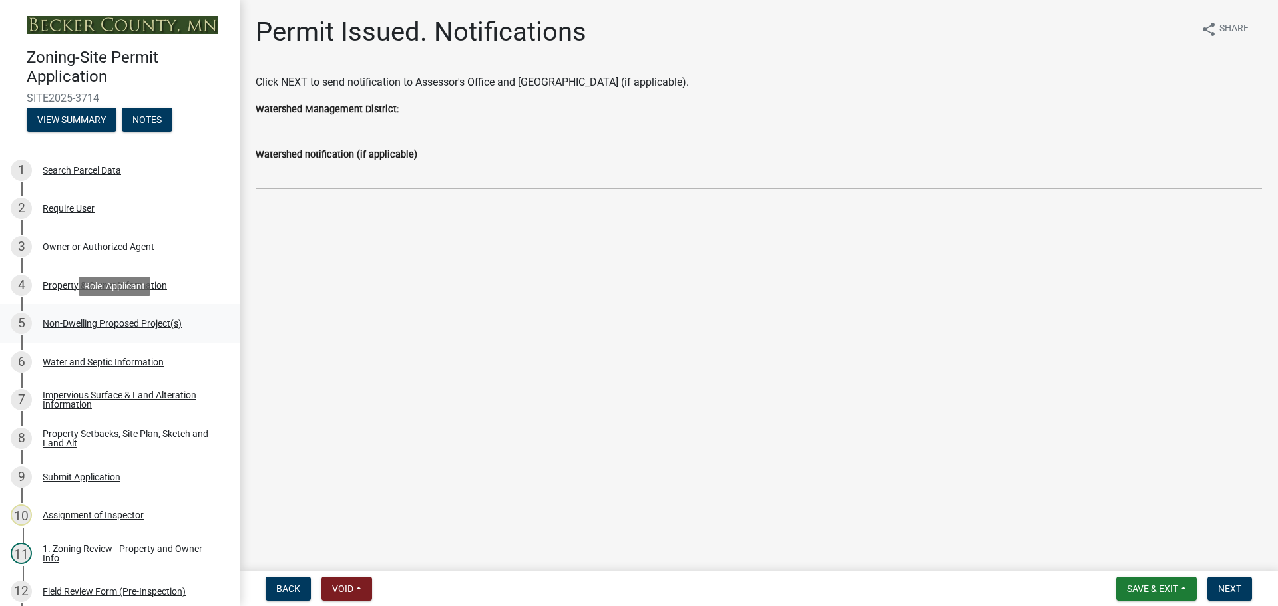
click at [98, 322] on div "Non-Dwelling Proposed Project(s)" at bounding box center [112, 323] width 139 height 9
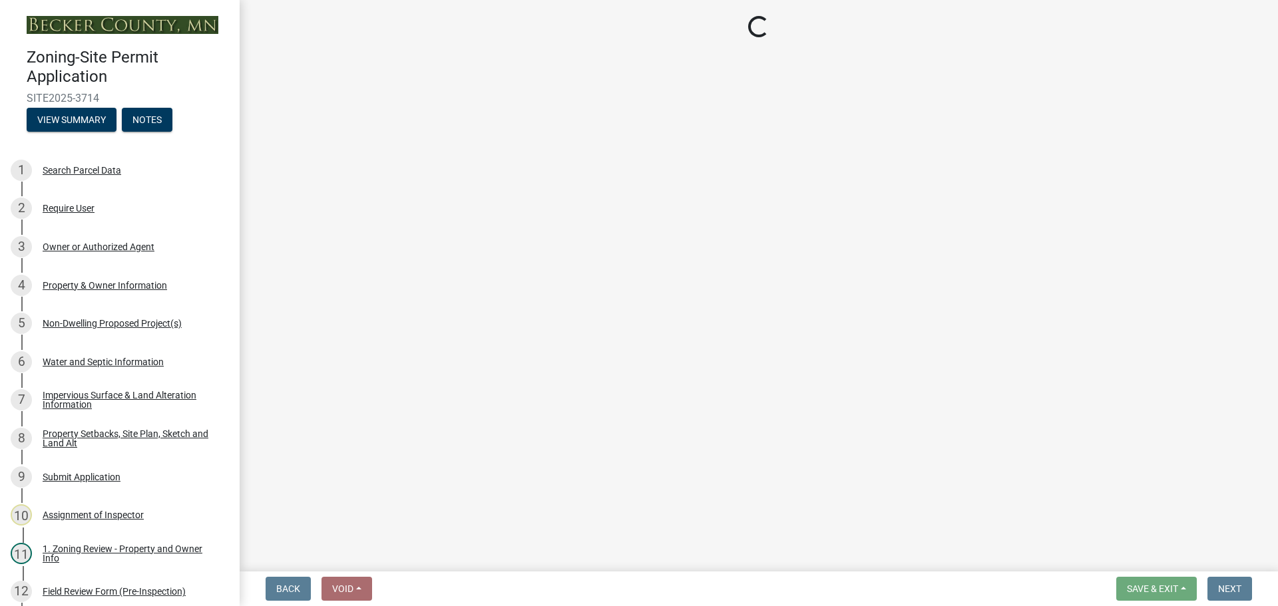
select select "273652f8-2357-47c0-90cc-77e373caeeb7"
select select "3a2d96d3-fd69-4ed9-bae4-7a5aa03a7e58"
select select "cf118f3b-6469-426f-b247-8aeebfb0198d"
select select "d5258256-81e9-4688-bc84-b01445ee29b6"
select select "258cbdbc-8629-455d-9fed-6a57bf82144e"
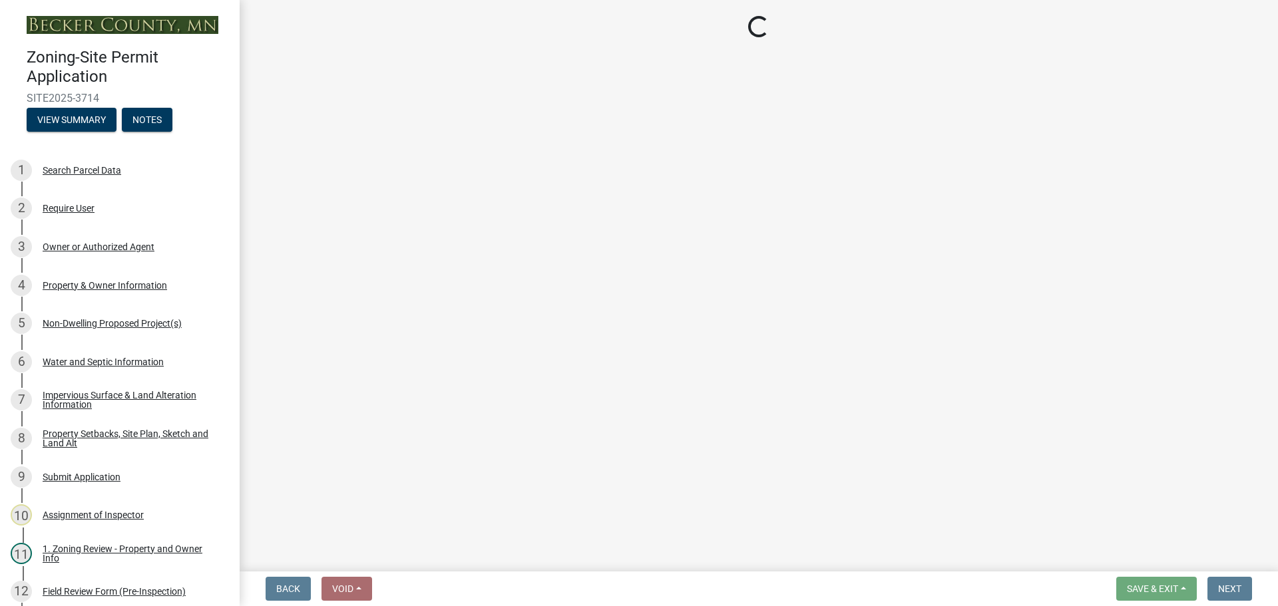
select select "a9a8393f-3c28-47b8-b6d9-84c94641c3fc"
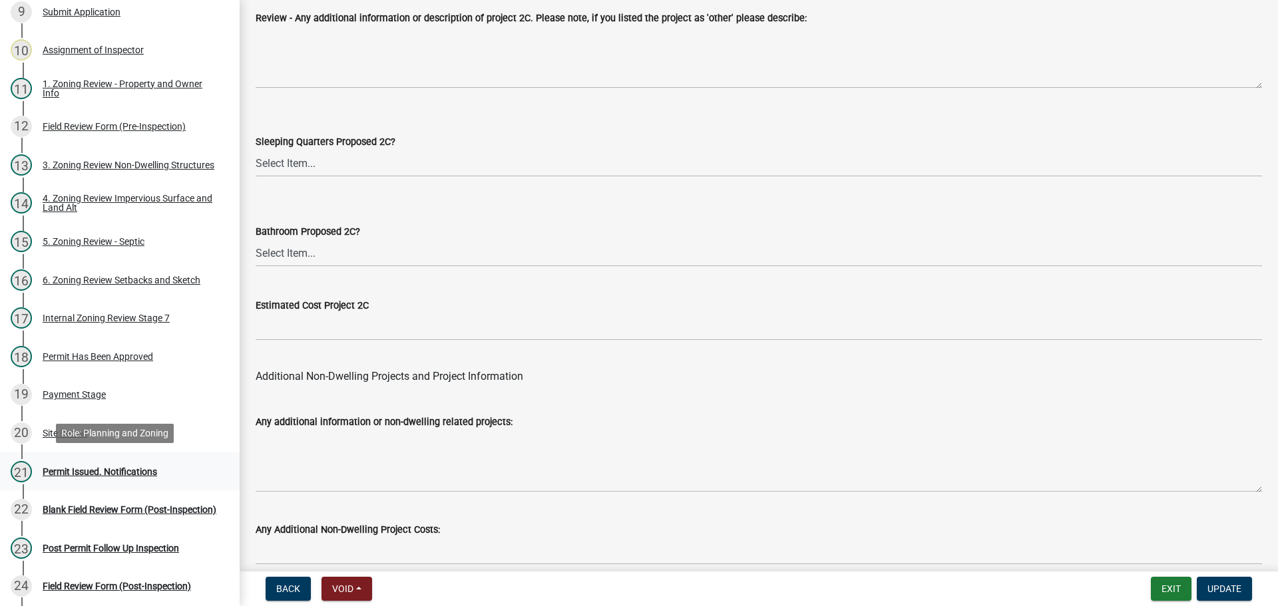
scroll to position [466, 0]
click at [77, 393] on div "Payment Stage" at bounding box center [74, 393] width 63 height 9
